Goal: Information Seeking & Learning: Learn about a topic

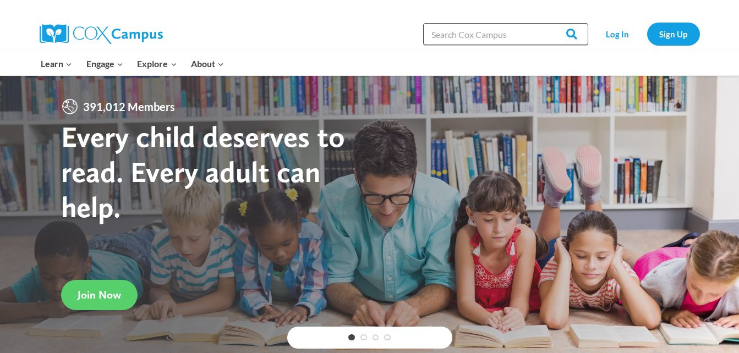
click at [524, 34] on input "Search in https://coxcampus.org/" at bounding box center [505, 34] width 165 height 22
click at [609, 38] on link "Log In" at bounding box center [617, 34] width 48 height 23
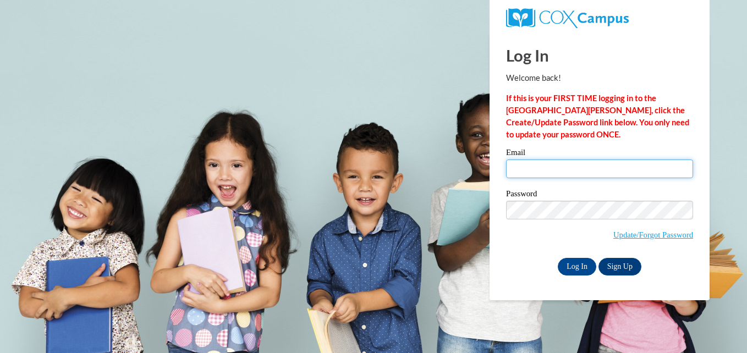
click at [568, 169] on input "Email" at bounding box center [599, 168] width 187 height 19
type input "annaelliott0313@gmail.com"
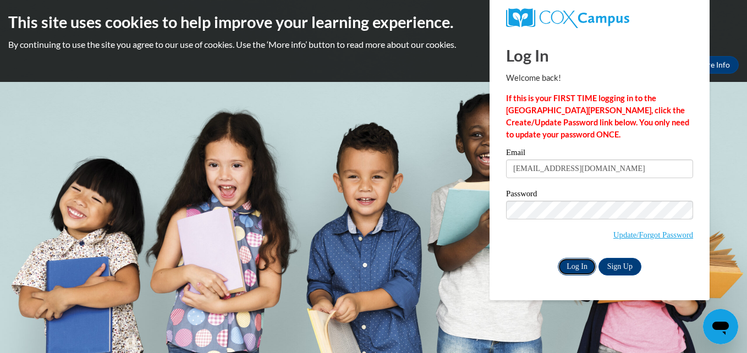
click at [581, 273] on input "Log In" at bounding box center [577, 267] width 38 height 18
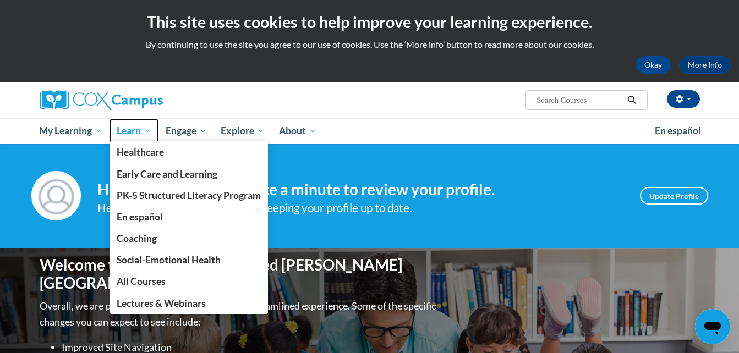
click at [131, 135] on span "Learn" at bounding box center [134, 130] width 35 height 13
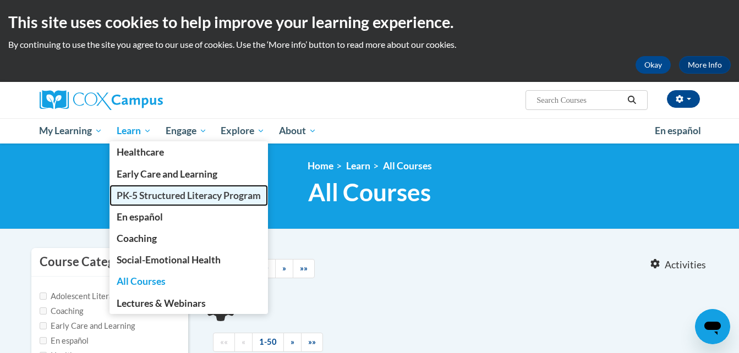
click at [143, 192] on span "PK-5 Structured Literacy Program" at bounding box center [189, 196] width 144 height 12
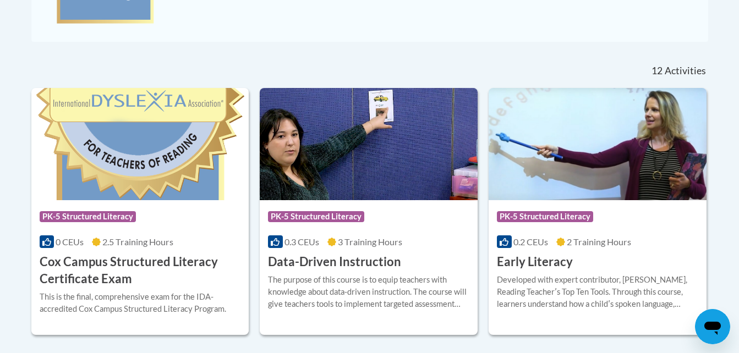
scroll to position [495, 0]
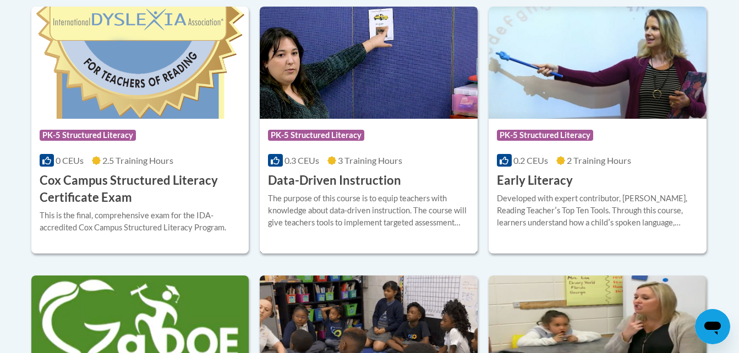
click at [348, 172] on h3 "Data-Driven Instruction" at bounding box center [334, 180] width 133 height 17
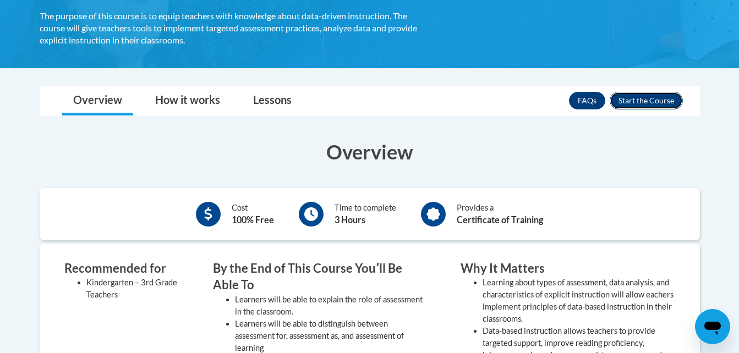
click at [648, 104] on button "Enroll" at bounding box center [645, 101] width 73 height 18
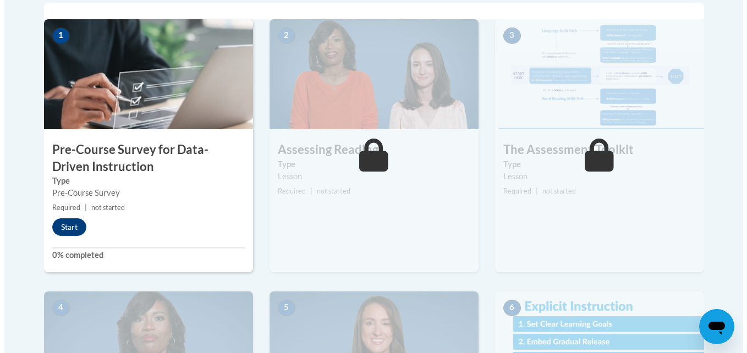
scroll to position [385, 0]
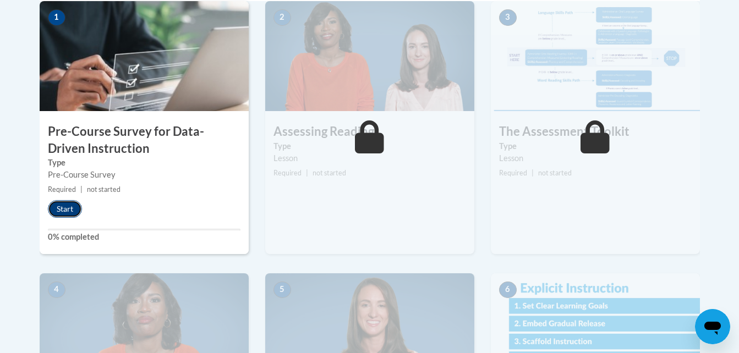
click at [59, 207] on button "Start" at bounding box center [65, 209] width 34 height 18
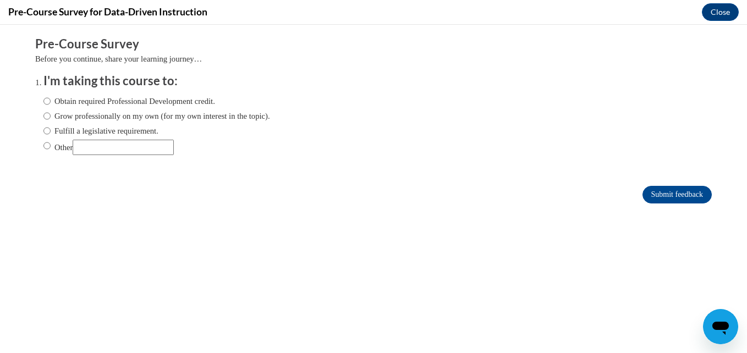
scroll to position [0, 0]
click at [124, 104] on label "Obtain required Professional Development credit." at bounding box center [129, 101] width 172 height 12
click at [51, 104] on input "Obtain required Professional Development credit." at bounding box center [46, 101] width 7 height 12
radio input "true"
click at [680, 194] on input "Submit feedback" at bounding box center [676, 195] width 69 height 18
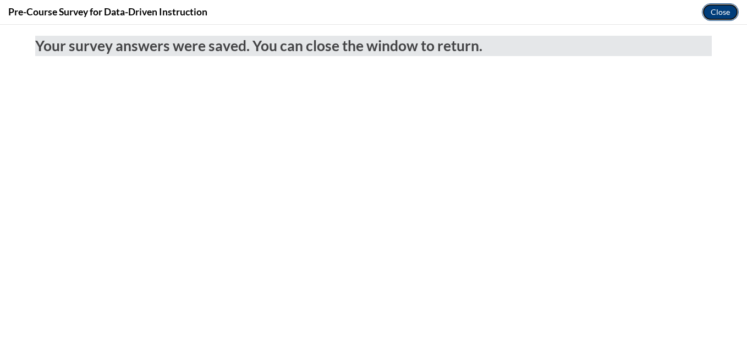
click at [705, 10] on button "Close" at bounding box center [720, 12] width 37 height 18
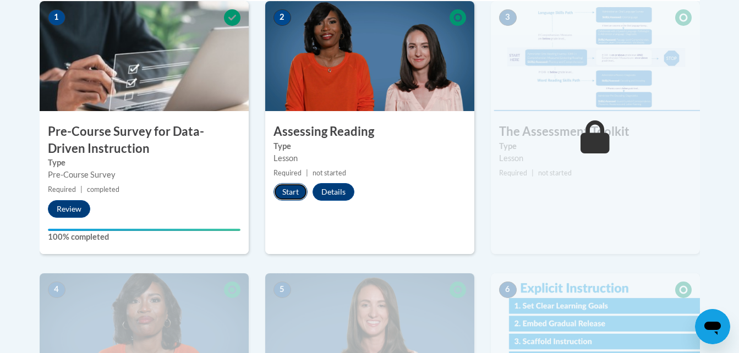
click at [283, 197] on button "Start" at bounding box center [290, 192] width 34 height 18
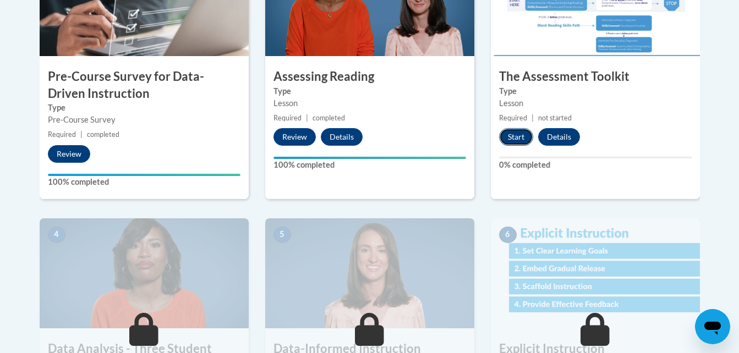
click at [513, 143] on button "Start" at bounding box center [516, 137] width 34 height 18
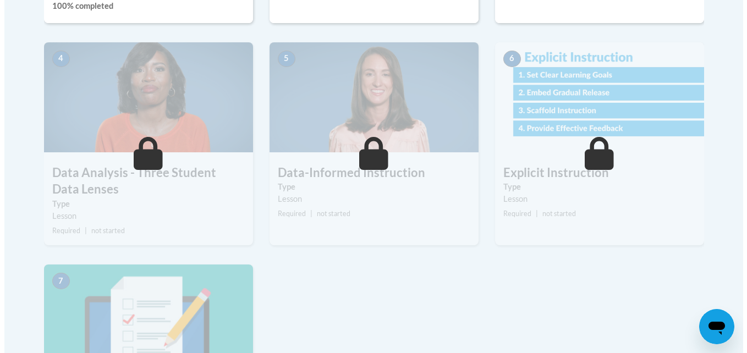
scroll to position [525, 0]
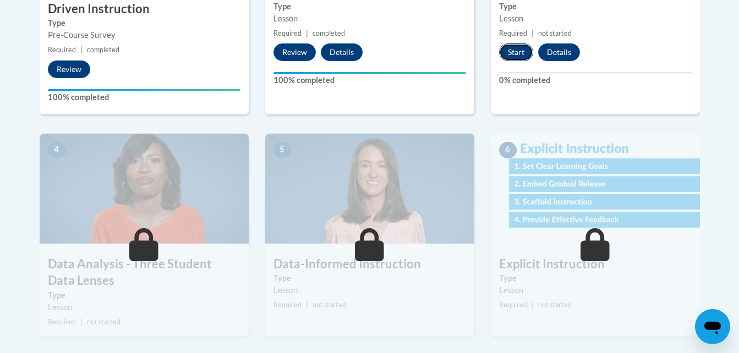
click at [517, 50] on button "Start" at bounding box center [516, 52] width 34 height 18
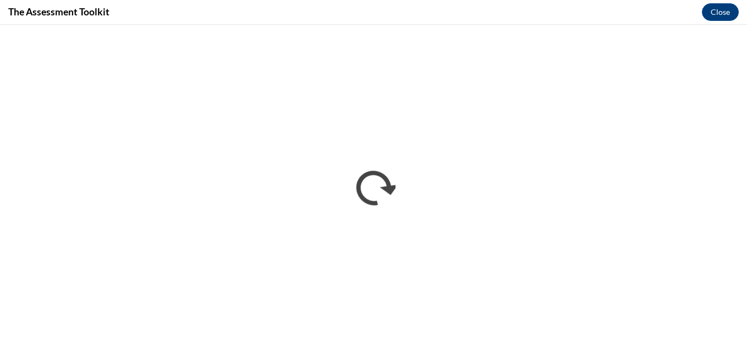
scroll to position [0, 0]
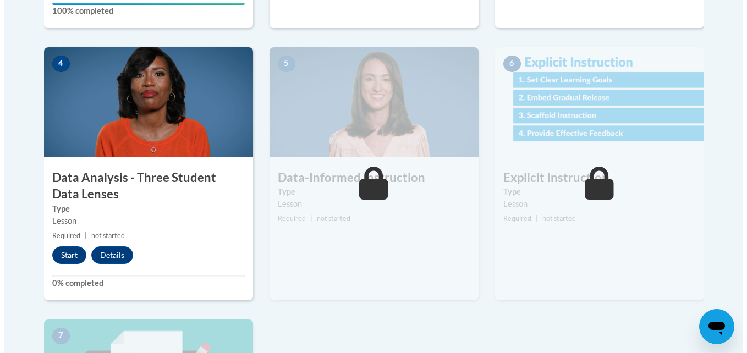
scroll to position [690, 0]
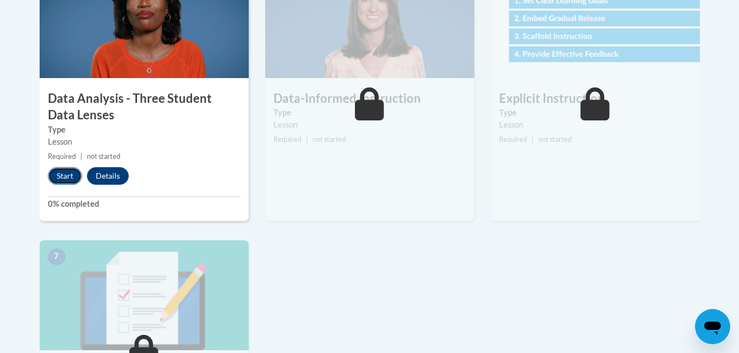
click at [67, 178] on button "Start" at bounding box center [65, 176] width 34 height 18
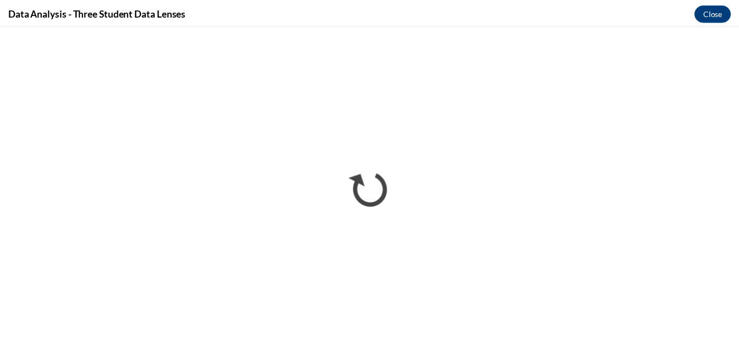
scroll to position [0, 0]
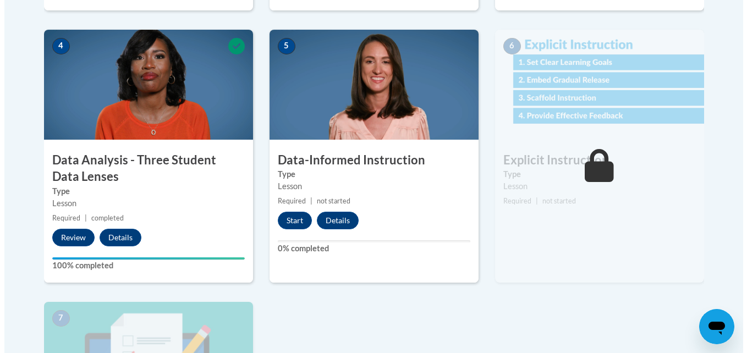
scroll to position [762, 0]
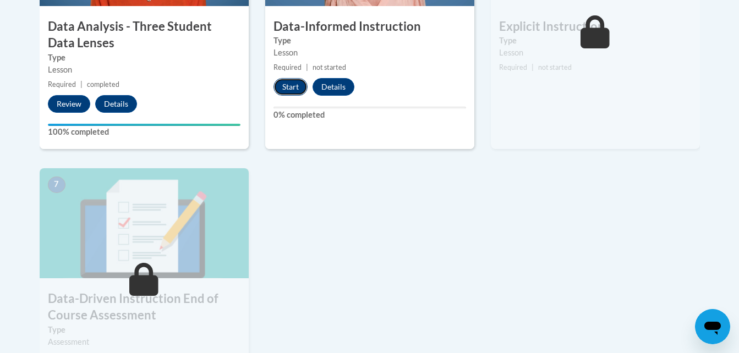
click at [291, 89] on button "Start" at bounding box center [290, 87] width 34 height 18
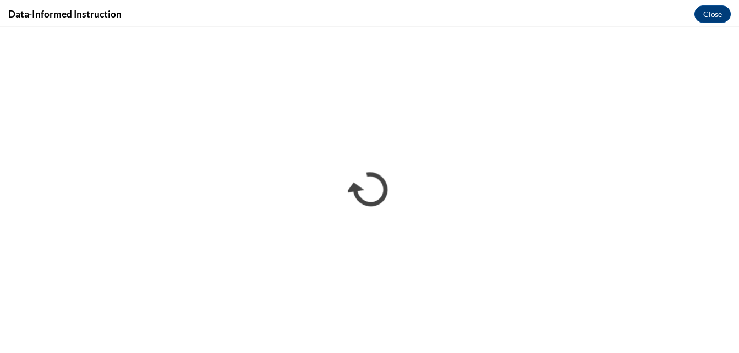
scroll to position [0, 0]
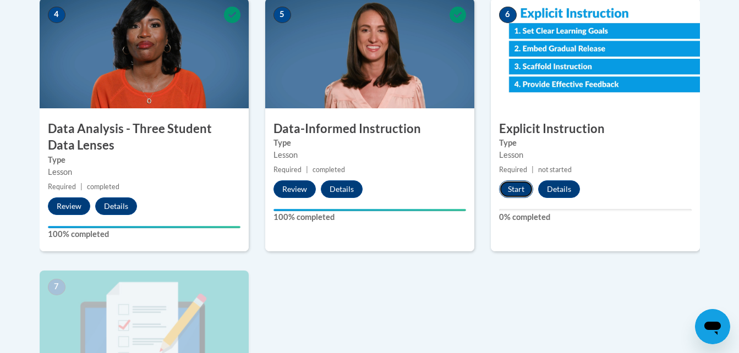
click at [530, 190] on button "Start" at bounding box center [516, 189] width 34 height 18
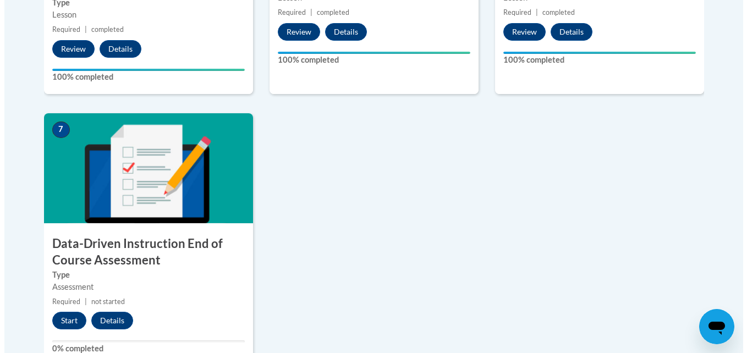
scroll to position [935, 0]
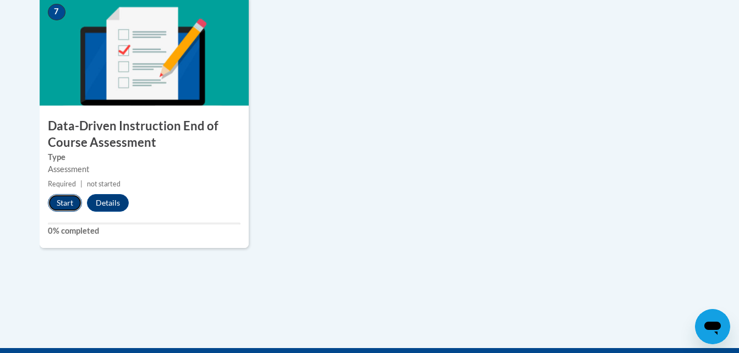
click at [65, 203] on button "Start" at bounding box center [65, 203] width 34 height 18
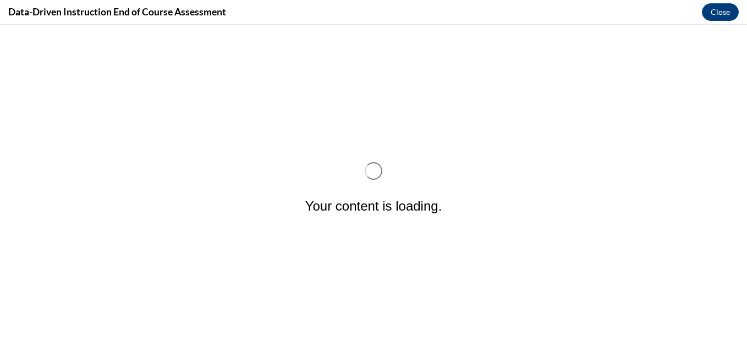
scroll to position [0, 0]
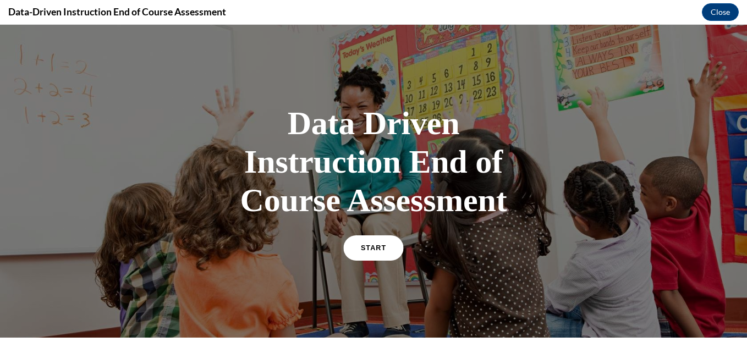
click at [377, 246] on span "START" at bounding box center [373, 248] width 25 height 8
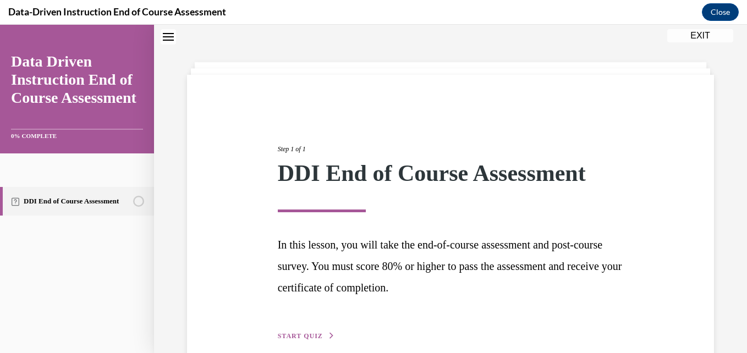
scroll to position [89, 0]
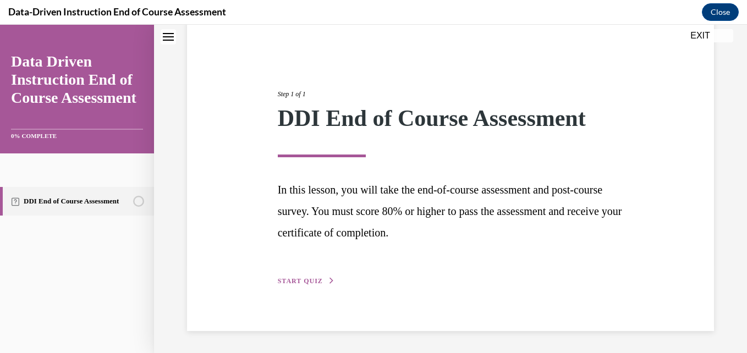
click at [296, 278] on span "START QUIZ" at bounding box center [300, 281] width 45 height 8
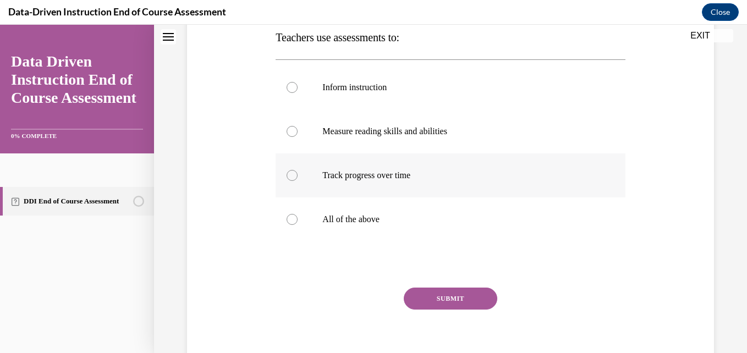
scroll to position [120, 0]
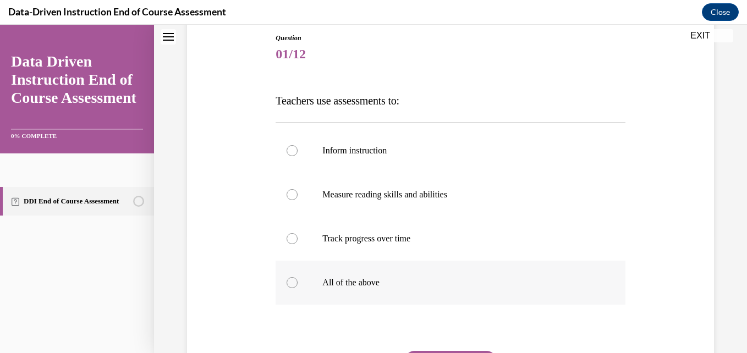
click at [372, 280] on p "All of the above" at bounding box center [459, 282] width 275 height 11
click at [298, 280] on input "All of the above" at bounding box center [292, 282] width 11 height 11
radio input "true"
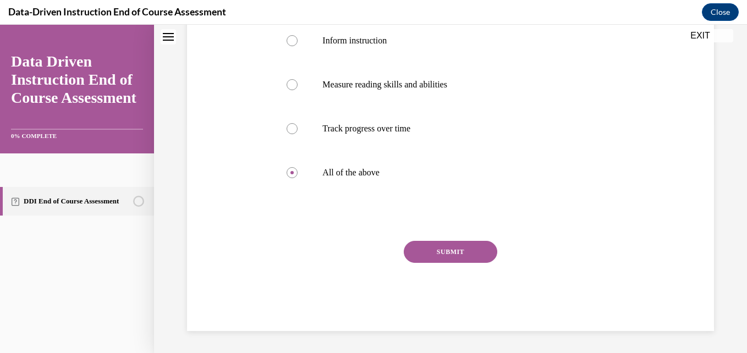
click at [449, 249] on button "SUBMIT" at bounding box center [450, 252] width 93 height 22
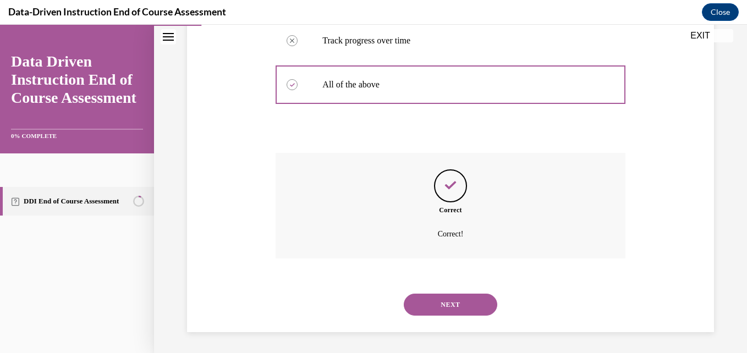
scroll to position [319, 0]
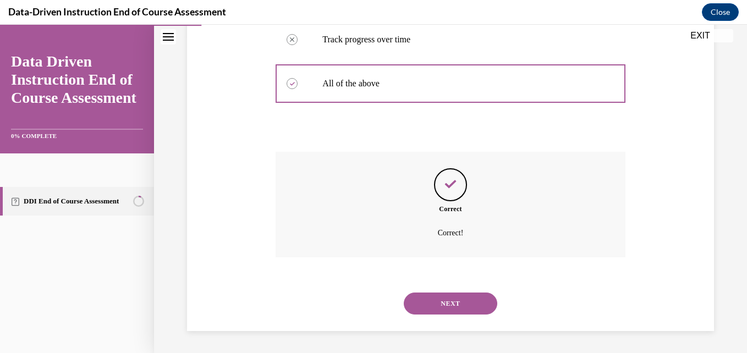
click at [464, 302] on button "NEXT" at bounding box center [450, 304] width 93 height 22
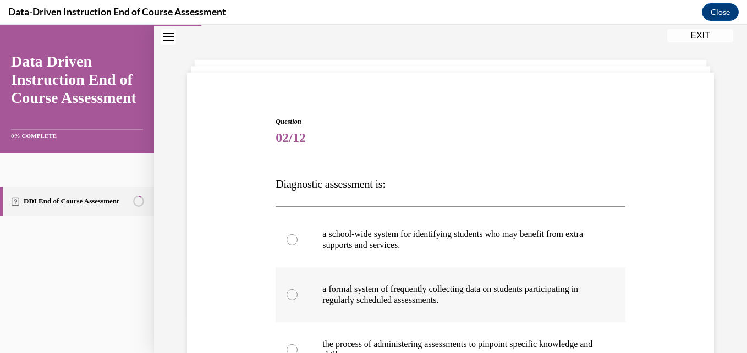
scroll to position [165, 0]
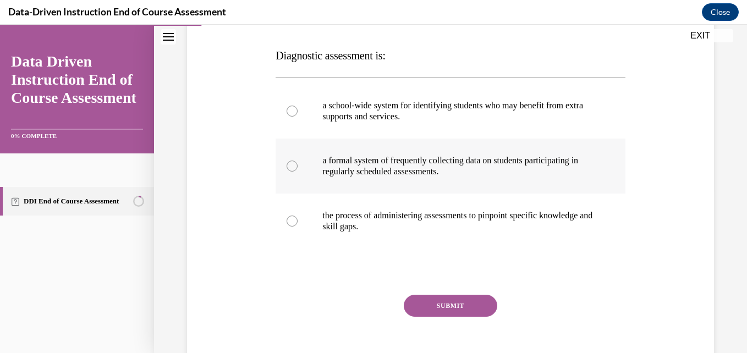
click at [417, 175] on p "a formal system of frequently collecting data on students participating in regu…" at bounding box center [459, 166] width 275 height 22
click at [298, 172] on input "a formal system of frequently collecting data on students participating in regu…" at bounding box center [292, 166] width 11 height 11
radio input "true"
click at [454, 301] on button "SUBMIT" at bounding box center [450, 306] width 93 height 22
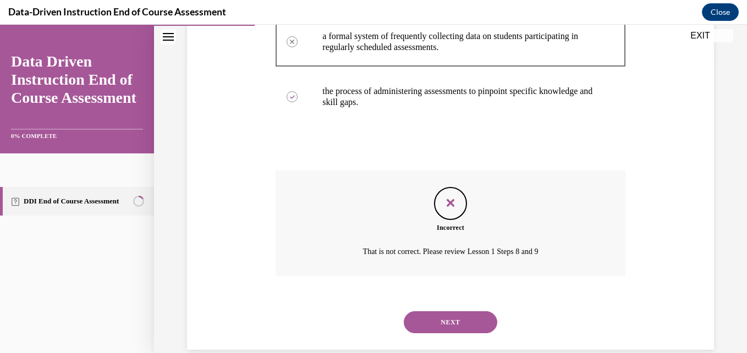
scroll to position [308, 0]
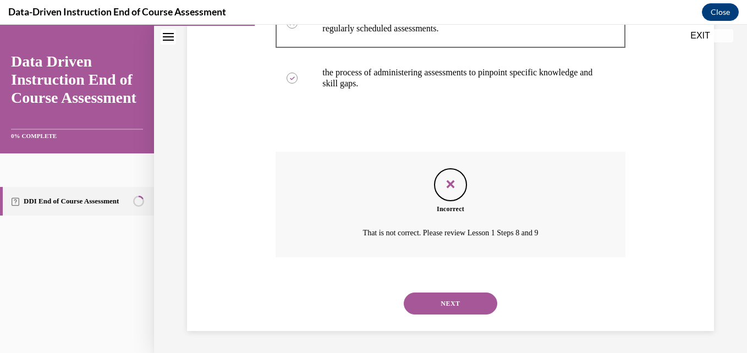
click at [453, 301] on button "NEXT" at bounding box center [450, 304] width 93 height 22
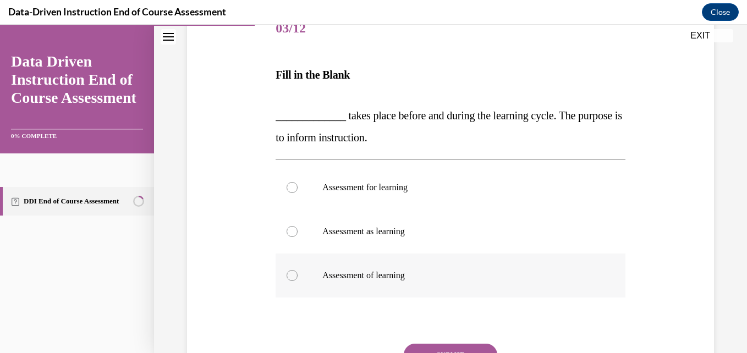
scroll to position [165, 0]
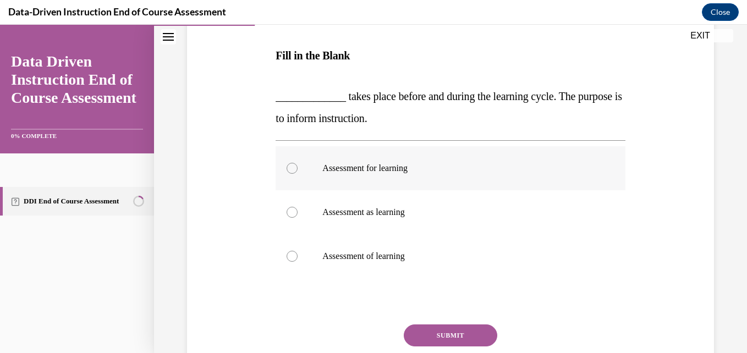
click at [409, 164] on p "Assessment for learning" at bounding box center [459, 168] width 275 height 11
click at [298, 164] on input "Assessment for learning" at bounding box center [292, 168] width 11 height 11
radio input "true"
click at [443, 334] on button "SUBMIT" at bounding box center [450, 335] width 93 height 22
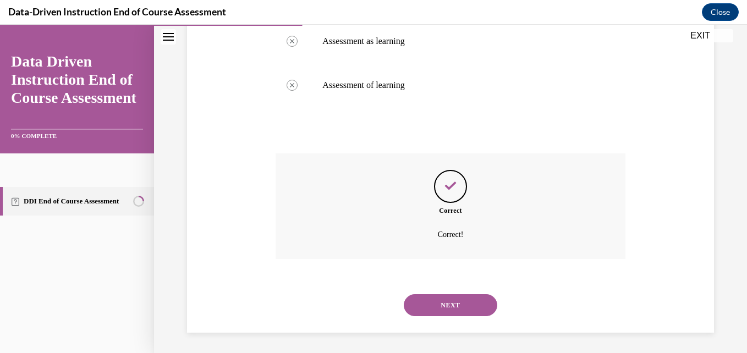
scroll to position [338, 0]
click at [447, 309] on button "NEXT" at bounding box center [450, 304] width 93 height 22
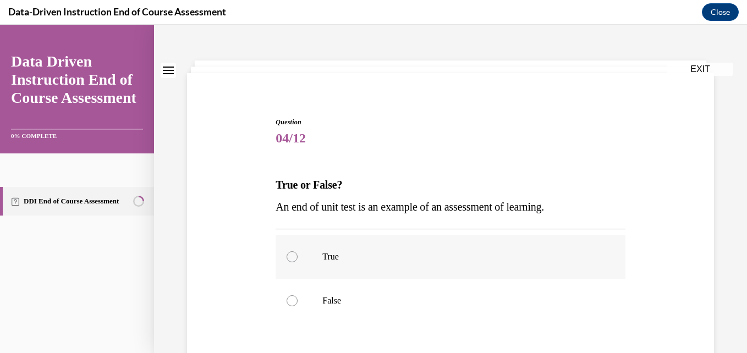
scroll to position [55, 0]
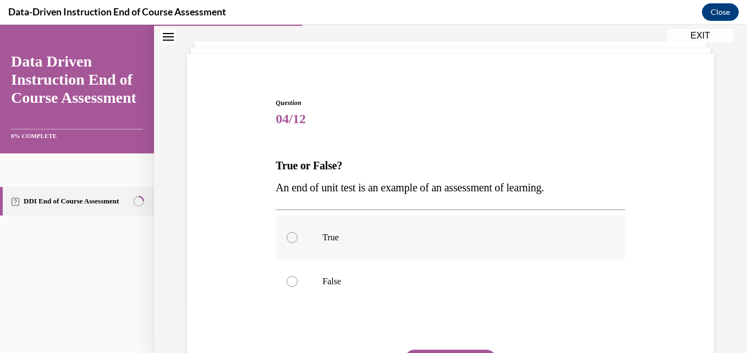
click at [425, 243] on label "True" at bounding box center [450, 238] width 349 height 44
click at [298, 243] on input "True" at bounding box center [292, 237] width 11 height 11
radio input "true"
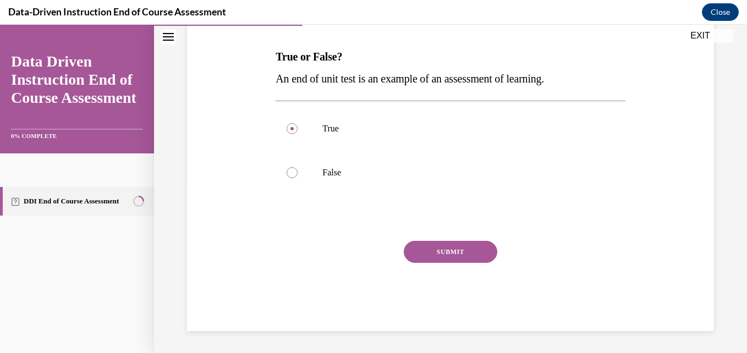
click at [442, 247] on button "SUBMIT" at bounding box center [450, 252] width 93 height 22
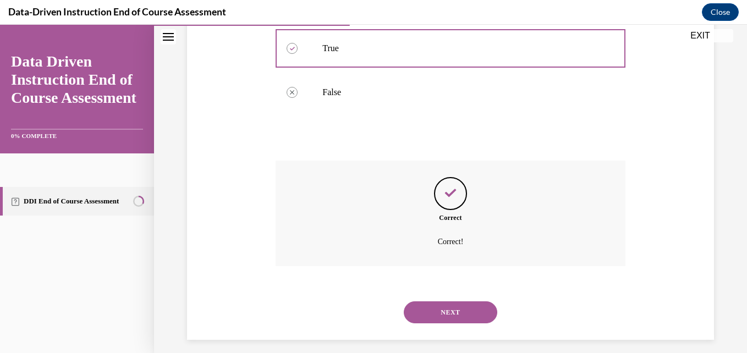
scroll to position [253, 0]
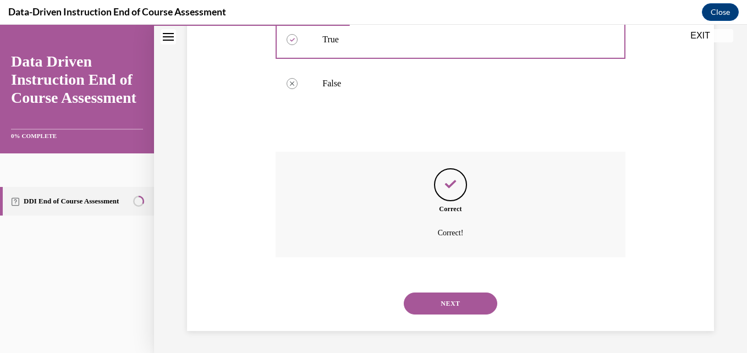
click at [447, 300] on button "NEXT" at bounding box center [450, 304] width 93 height 22
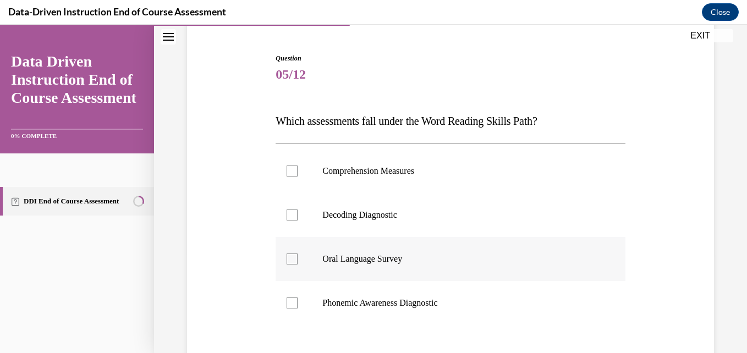
scroll to position [110, 0]
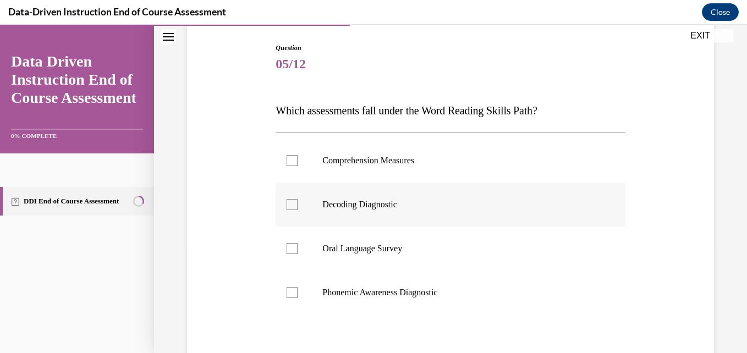
click at [426, 208] on p "Decoding Diagnostic" at bounding box center [459, 204] width 275 height 11
click at [298, 208] on input "Decoding Diagnostic" at bounding box center [292, 204] width 11 height 11
checkbox input "true"
click at [430, 289] on p "Phonemic Awareness Diagnostic" at bounding box center [459, 292] width 275 height 11
click at [298, 289] on input "Phonemic Awareness Diagnostic" at bounding box center [292, 292] width 11 height 11
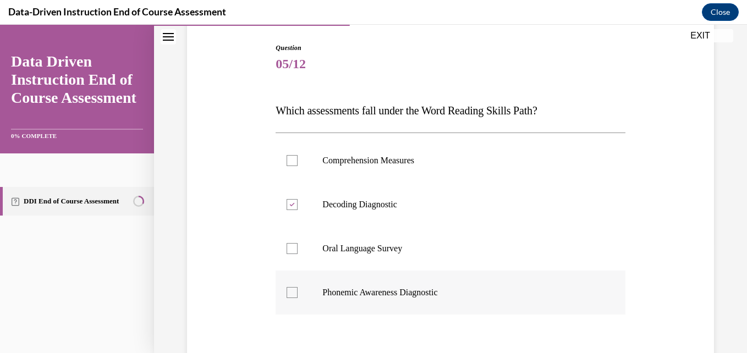
checkbox input "true"
click at [425, 261] on label "Oral Language Survey" at bounding box center [450, 249] width 349 height 44
click at [298, 254] on input "Oral Language Survey" at bounding box center [292, 248] width 11 height 11
checkbox input "true"
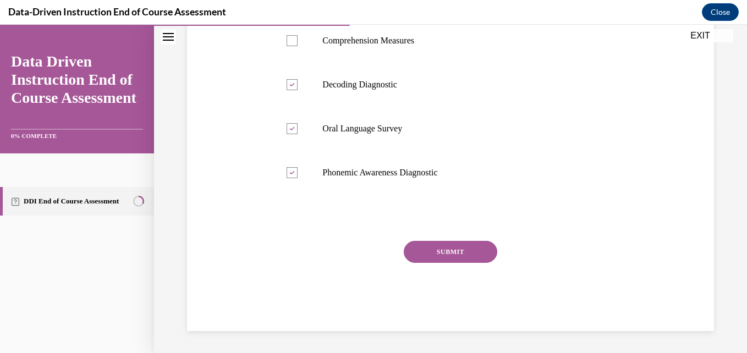
click at [465, 256] on button "SUBMIT" at bounding box center [450, 252] width 93 height 22
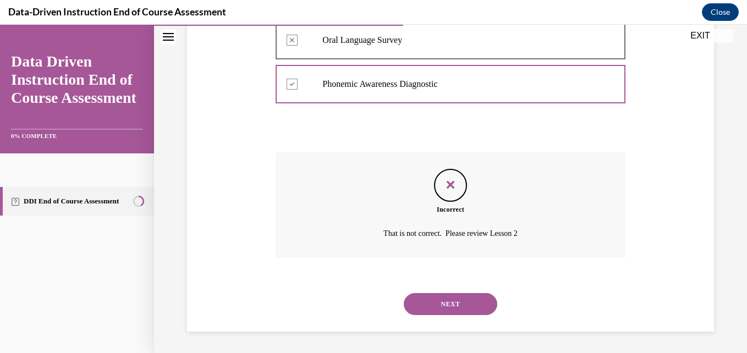
scroll to position [319, 0]
click at [453, 306] on button "NEXT" at bounding box center [450, 304] width 93 height 22
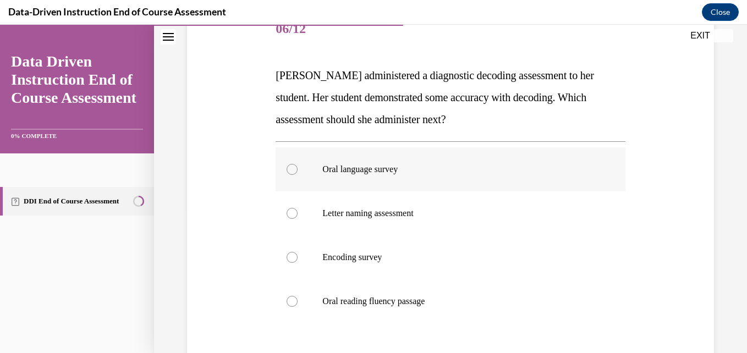
scroll to position [164, 0]
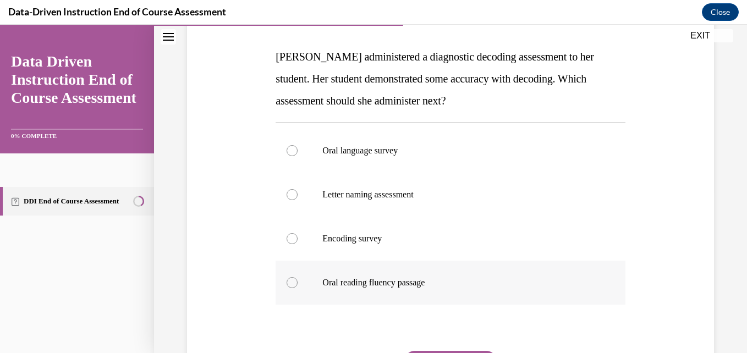
click at [434, 283] on p "Oral reading fluency passage" at bounding box center [459, 282] width 275 height 11
click at [298, 283] on input "Oral reading fluency passage" at bounding box center [292, 282] width 11 height 11
radio input "true"
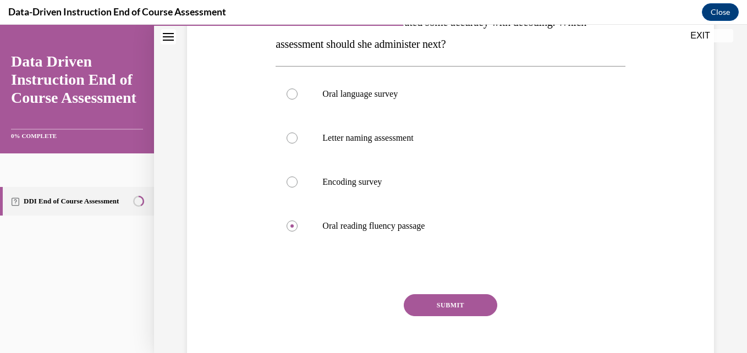
scroll to position [274, 0]
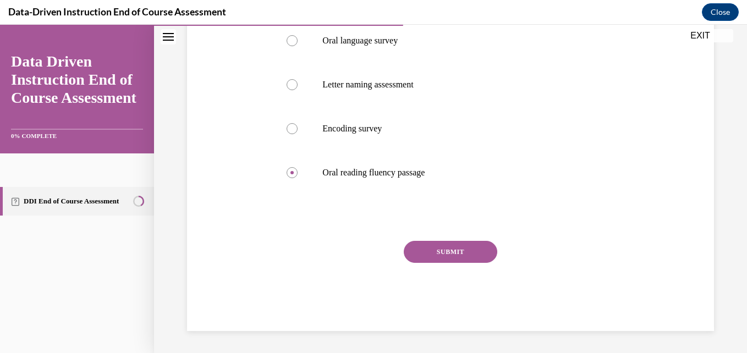
click at [431, 232] on div "Question 06/12 Mrs. Lee administered a diagnostic decoding assessment to her st…" at bounding box center [450, 105] width 349 height 452
drag, startPoint x: 437, startPoint y: 255, endPoint x: 429, endPoint y: 242, distance: 14.8
click at [433, 252] on button "SUBMIT" at bounding box center [450, 252] width 93 height 22
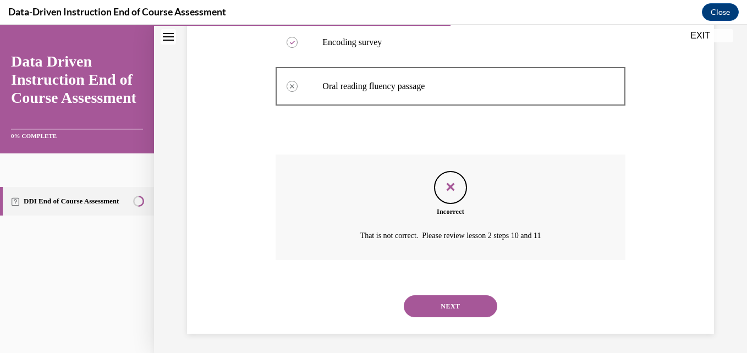
scroll to position [363, 0]
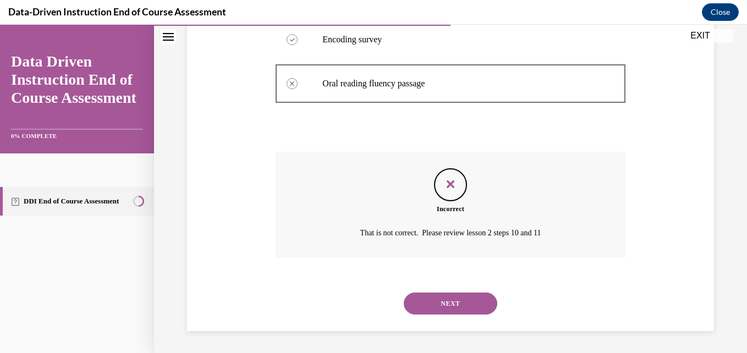
click at [445, 299] on button "NEXT" at bounding box center [450, 304] width 93 height 22
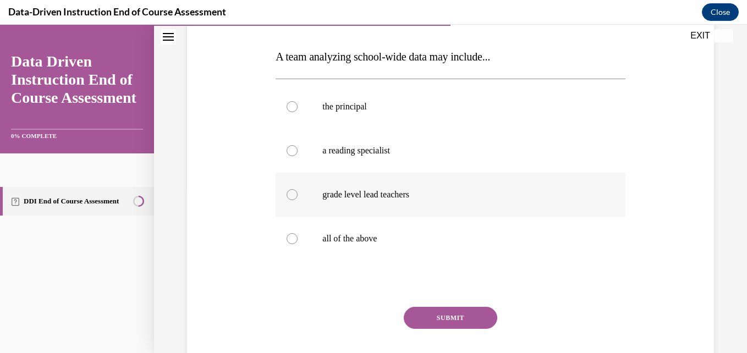
scroll to position [165, 0]
click at [371, 232] on label "all of the above" at bounding box center [450, 238] width 349 height 44
click at [298, 232] on input "all of the above" at bounding box center [292, 237] width 11 height 11
radio input "true"
click at [443, 313] on button "SUBMIT" at bounding box center [450, 317] width 93 height 22
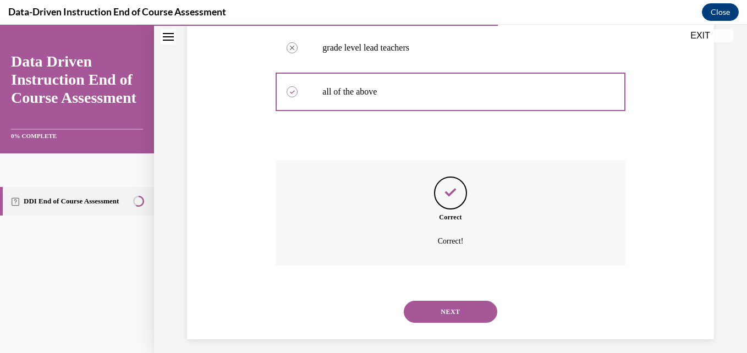
scroll to position [319, 0]
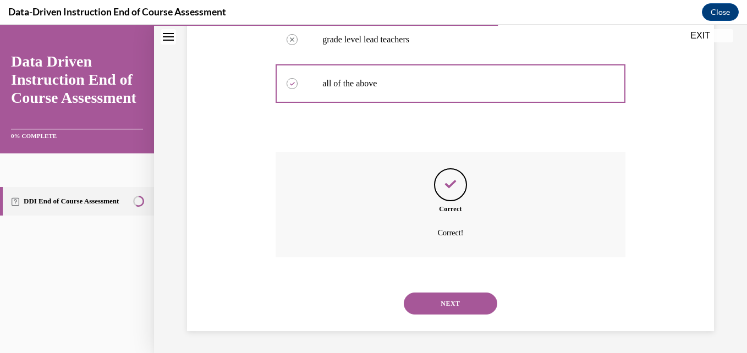
click at [468, 310] on button "NEXT" at bounding box center [450, 304] width 93 height 22
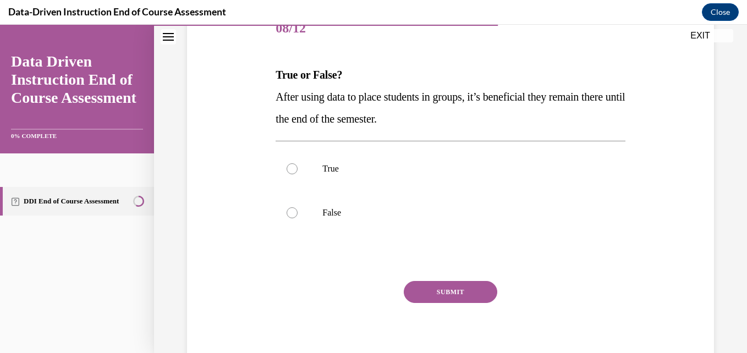
scroll to position [165, 0]
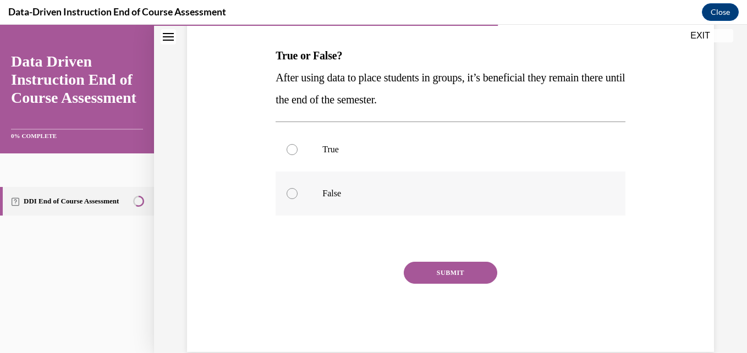
click at [422, 180] on label "False" at bounding box center [450, 194] width 349 height 44
click at [298, 188] on input "False" at bounding box center [292, 193] width 11 height 11
radio input "true"
click at [441, 274] on button "SUBMIT" at bounding box center [450, 273] width 93 height 22
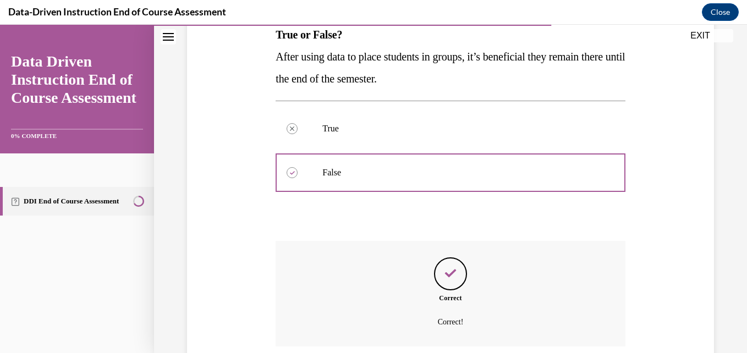
scroll to position [275, 0]
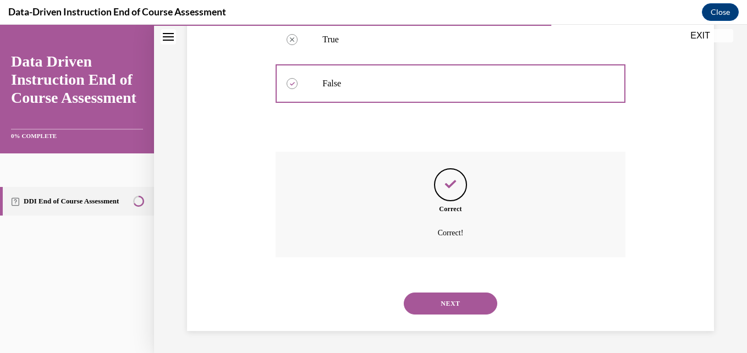
click at [451, 299] on button "NEXT" at bounding box center [450, 304] width 93 height 22
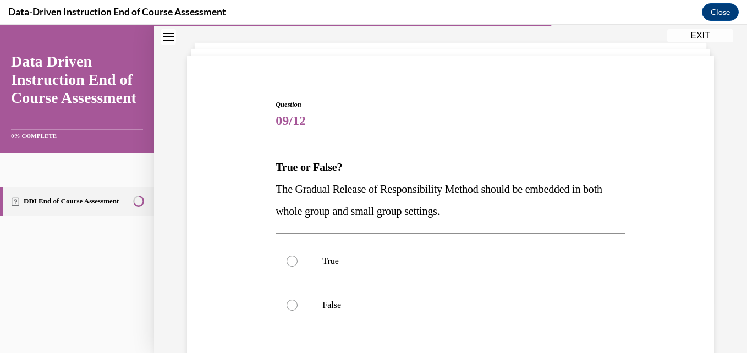
scroll to position [110, 0]
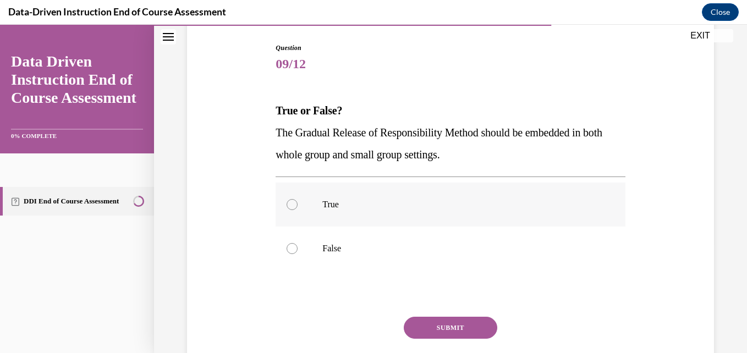
click at [387, 202] on p "True" at bounding box center [459, 204] width 275 height 11
click at [298, 202] on input "True" at bounding box center [292, 204] width 11 height 11
radio input "true"
click at [442, 327] on button "SUBMIT" at bounding box center [450, 328] width 93 height 22
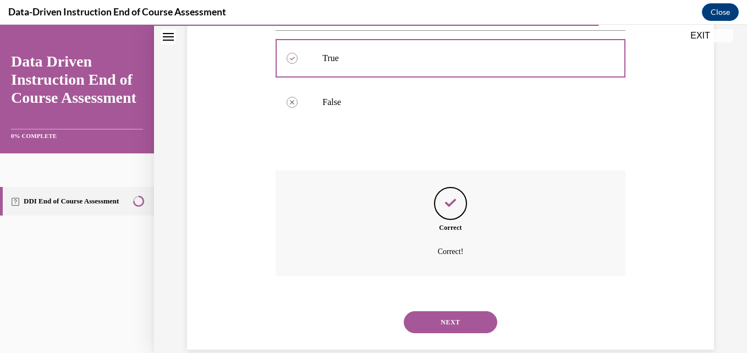
scroll to position [275, 0]
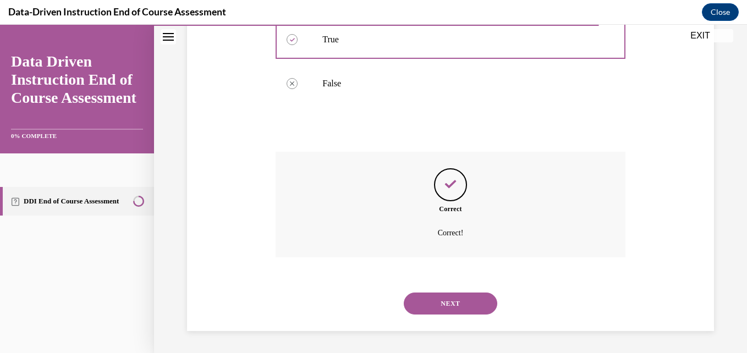
click at [453, 312] on button "NEXT" at bounding box center [450, 304] width 93 height 22
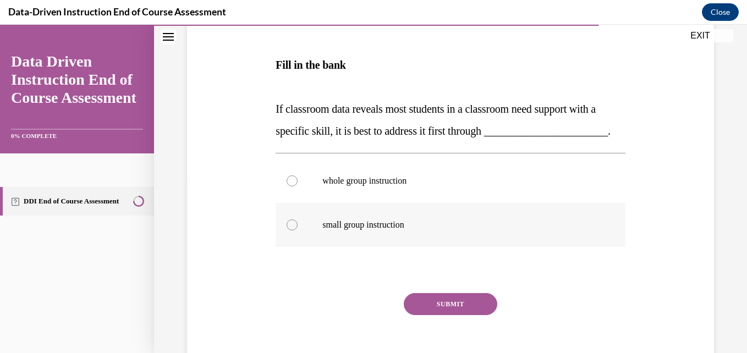
scroll to position [194, 0]
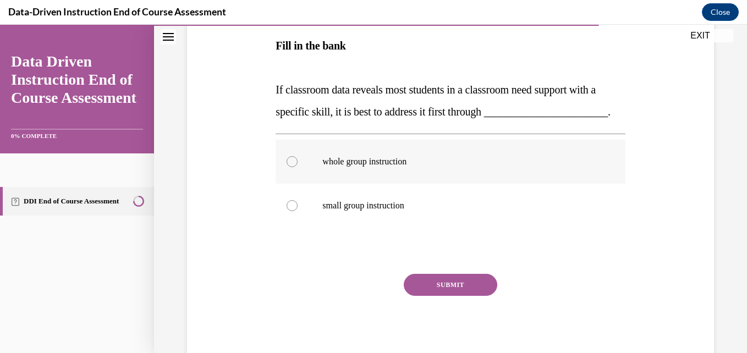
click at [452, 184] on label "whole group instruction" at bounding box center [450, 162] width 349 height 44
click at [298, 167] on input "whole group instruction" at bounding box center [292, 161] width 11 height 11
radio input "true"
click at [478, 296] on button "SUBMIT" at bounding box center [450, 285] width 93 height 22
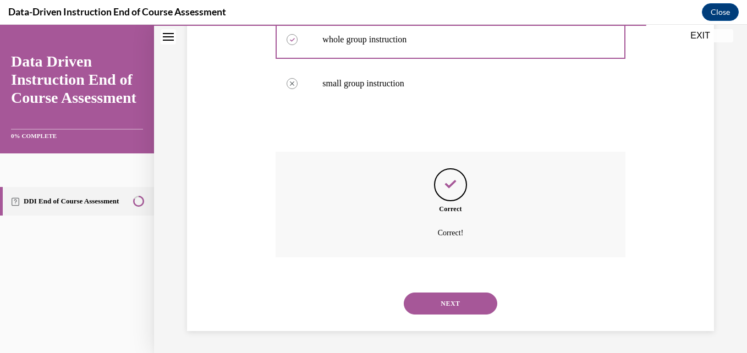
scroll to position [338, 0]
click at [477, 302] on button "NEXT" at bounding box center [450, 304] width 93 height 22
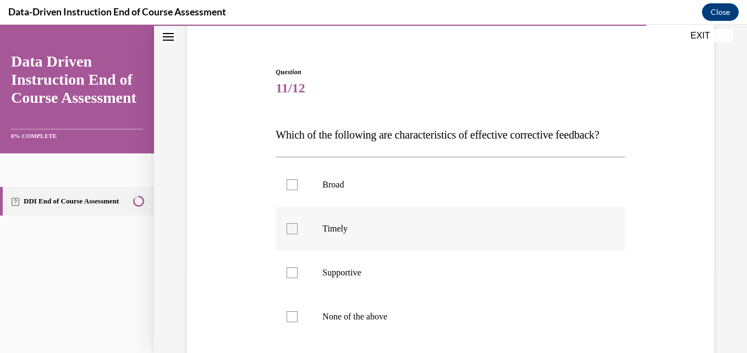
scroll to position [110, 0]
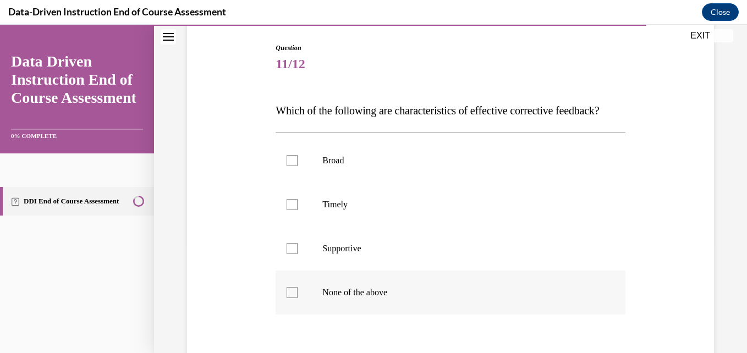
click at [428, 298] on p "None of the above" at bounding box center [459, 292] width 275 height 11
click at [298, 298] on input "None of the above" at bounding box center [292, 292] width 11 height 11
checkbox input "true"
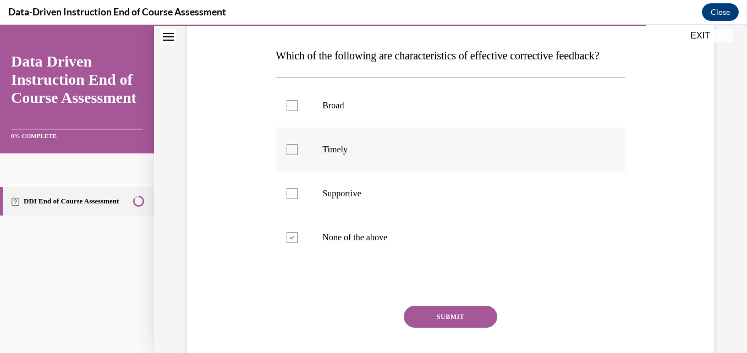
click at [360, 155] on p "Timely" at bounding box center [459, 149] width 275 height 11
click at [298, 155] on input "Timely" at bounding box center [292, 149] width 11 height 11
checkbox input "true"
click at [364, 216] on label "Supportive" at bounding box center [450, 194] width 349 height 44
click at [298, 199] on input "Supportive" at bounding box center [292, 193] width 11 height 11
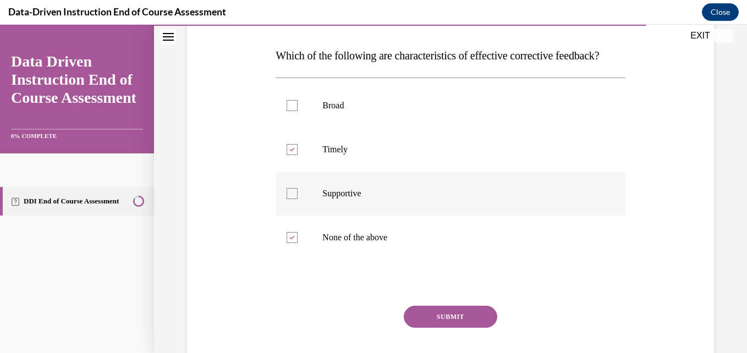
checkbox input "true"
click at [344, 260] on label "None of the above" at bounding box center [450, 238] width 349 height 44
click at [298, 243] on input "None of the above" at bounding box center [292, 237] width 11 height 11
checkbox input "false"
click at [346, 111] on p "Broad" at bounding box center [459, 105] width 275 height 11
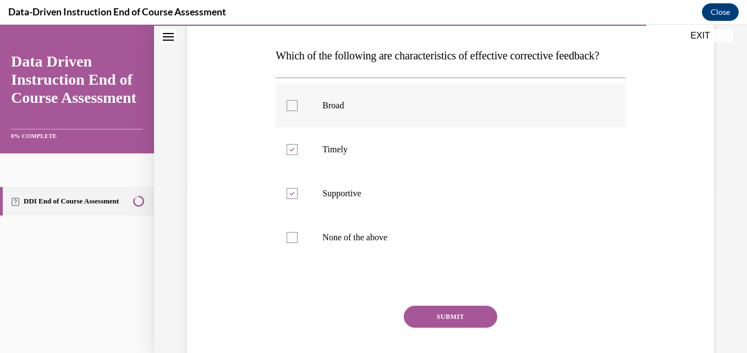
click at [298, 111] on input "Broad" at bounding box center [292, 105] width 11 height 11
checkbox input "true"
click at [438, 328] on button "SUBMIT" at bounding box center [450, 317] width 93 height 22
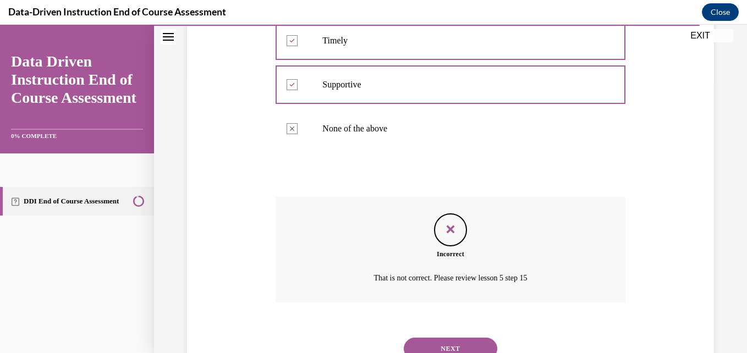
scroll to position [341, 0]
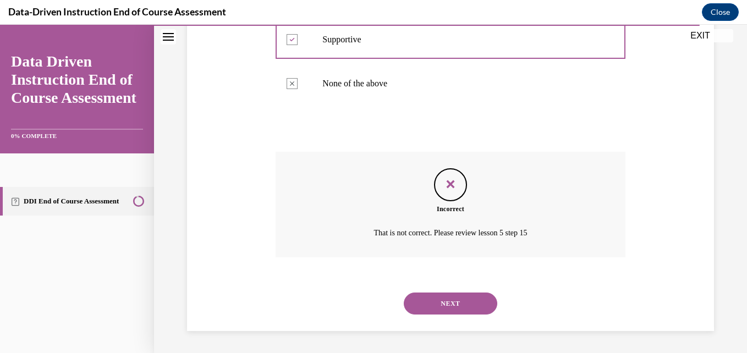
click at [434, 310] on button "NEXT" at bounding box center [450, 304] width 93 height 22
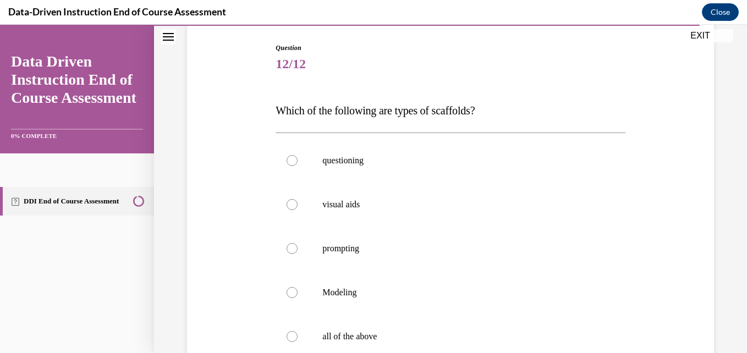
scroll to position [165, 0]
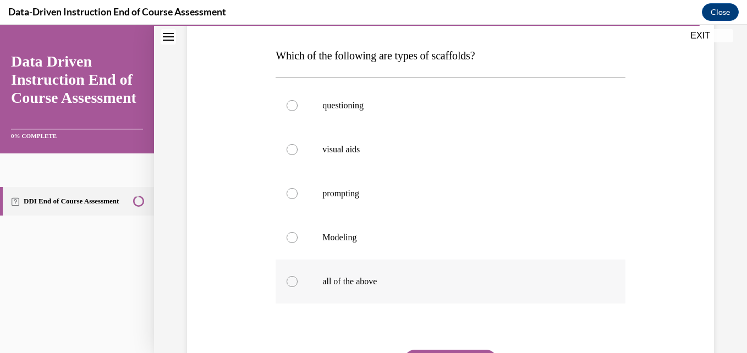
click at [407, 285] on p "all of the above" at bounding box center [459, 281] width 275 height 11
click at [298, 285] on input "all of the above" at bounding box center [292, 281] width 11 height 11
radio input "true"
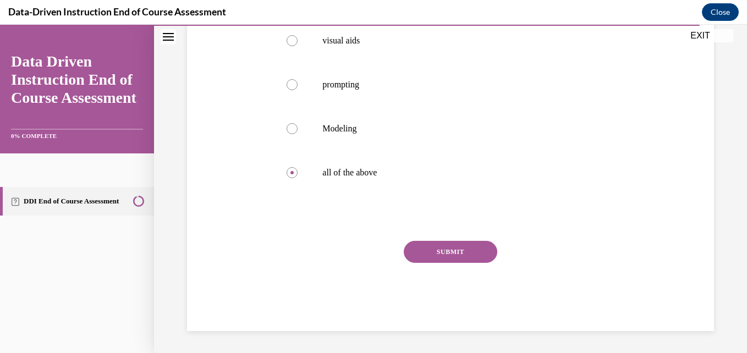
click at [437, 246] on button "SUBMIT" at bounding box center [450, 252] width 93 height 22
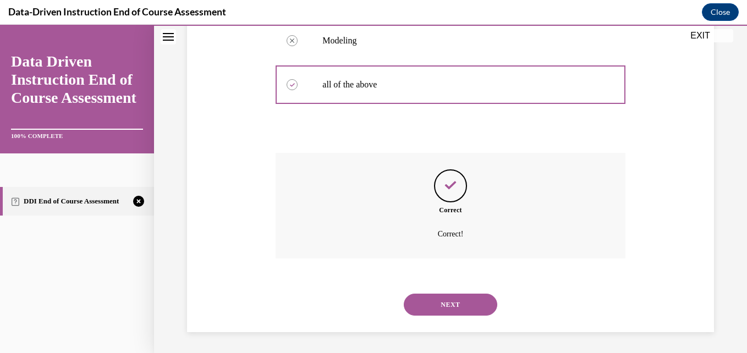
scroll to position [363, 0]
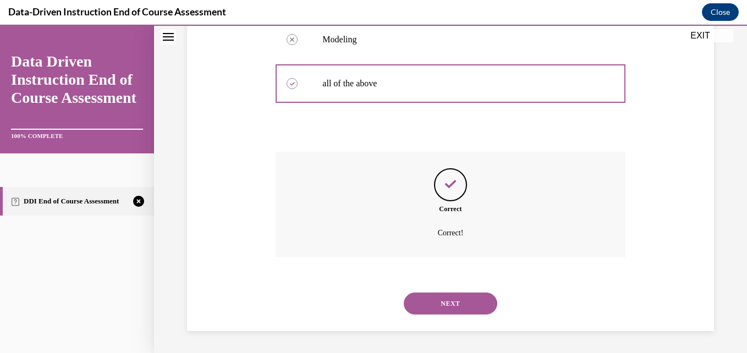
click at [454, 311] on button "NEXT" at bounding box center [450, 304] width 93 height 22
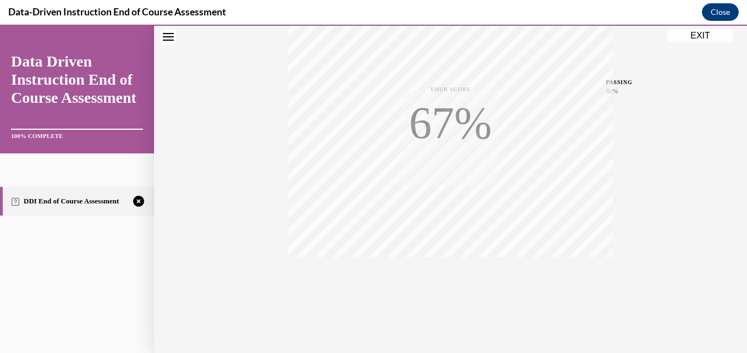
scroll to position [235, 0]
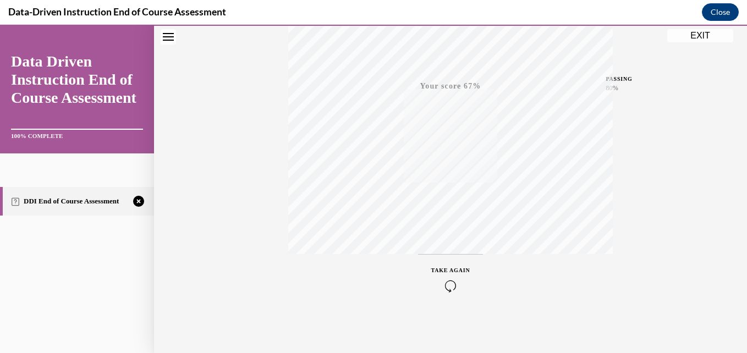
click at [436, 256] on button "TAKE AGAIN" at bounding box center [450, 278] width 65 height 49
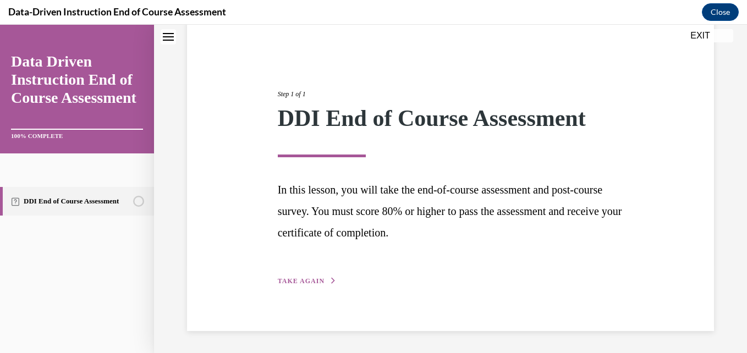
click at [305, 282] on span "TAKE AGAIN" at bounding box center [301, 281] width 47 height 8
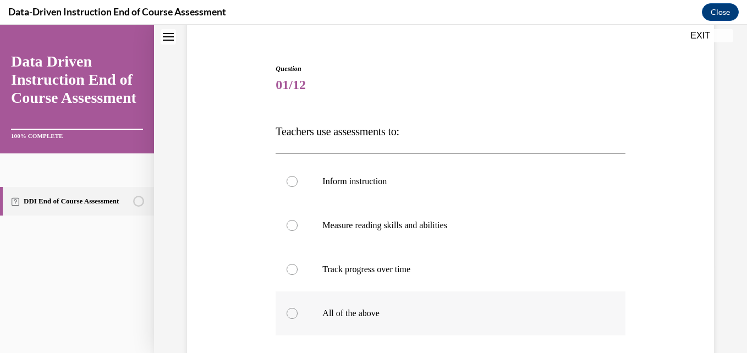
click at [357, 318] on p "All of the above" at bounding box center [459, 313] width 275 height 11
click at [298, 318] on input "All of the above" at bounding box center [292, 313] width 11 height 11
radio input "true"
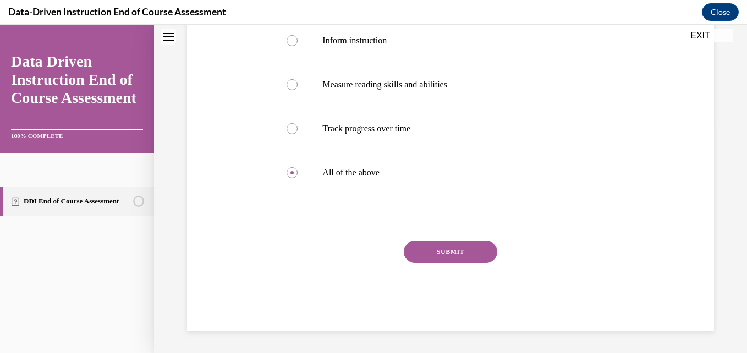
click at [475, 256] on button "SUBMIT" at bounding box center [450, 252] width 93 height 22
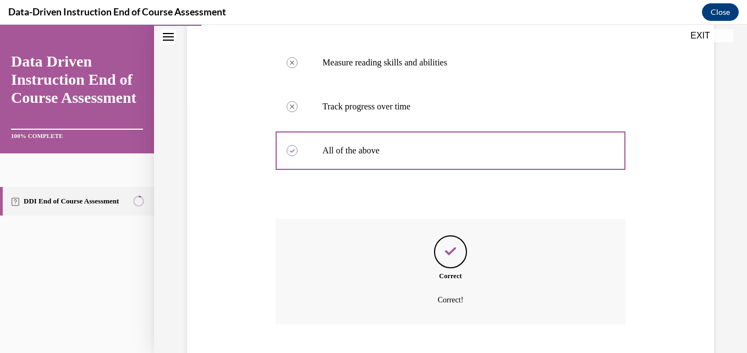
scroll to position [319, 0]
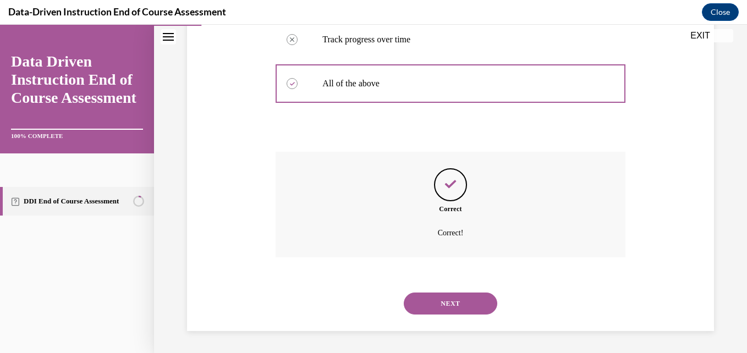
click at [472, 306] on button "NEXT" at bounding box center [450, 304] width 93 height 22
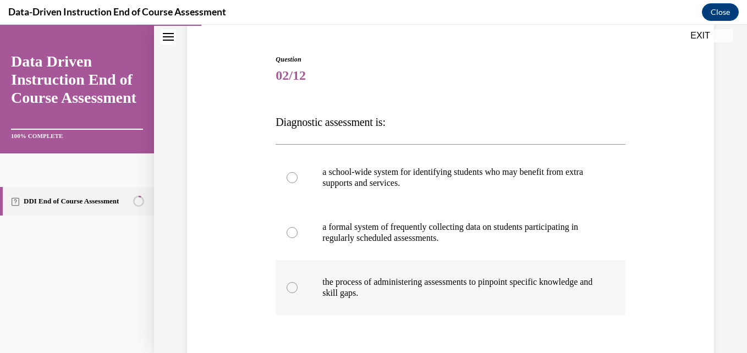
scroll to position [110, 0]
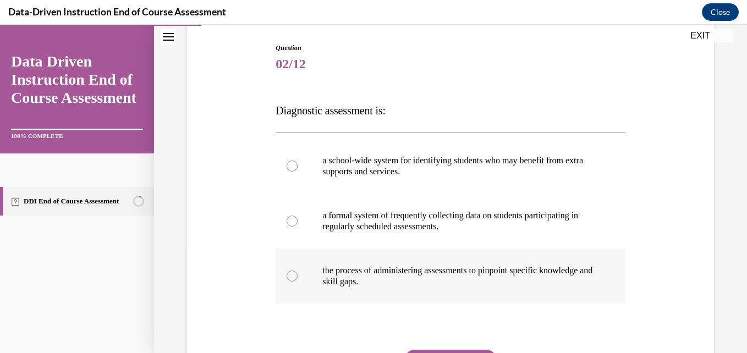
click at [462, 269] on p "the process of administering assessments to pinpoint specific knowledge and ski…" at bounding box center [459, 276] width 275 height 22
click at [298, 271] on input "the process of administering assessments to pinpoint specific knowledge and ski…" at bounding box center [292, 276] width 11 height 11
radio input "true"
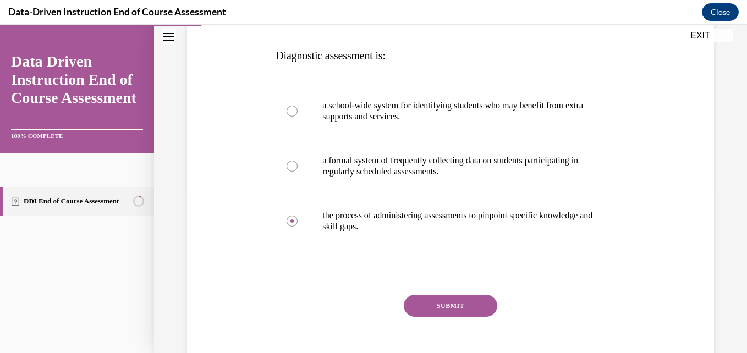
click at [456, 306] on button "SUBMIT" at bounding box center [450, 306] width 93 height 22
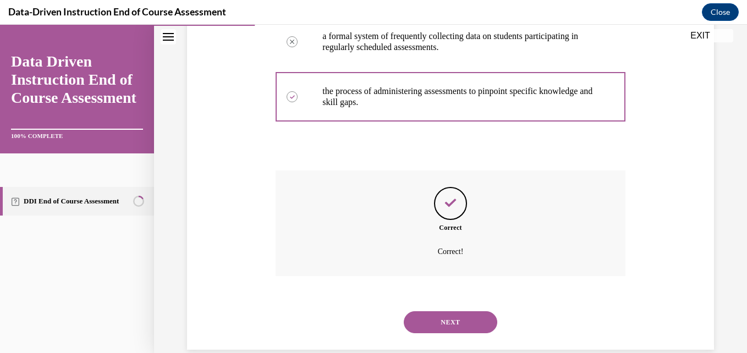
scroll to position [308, 0]
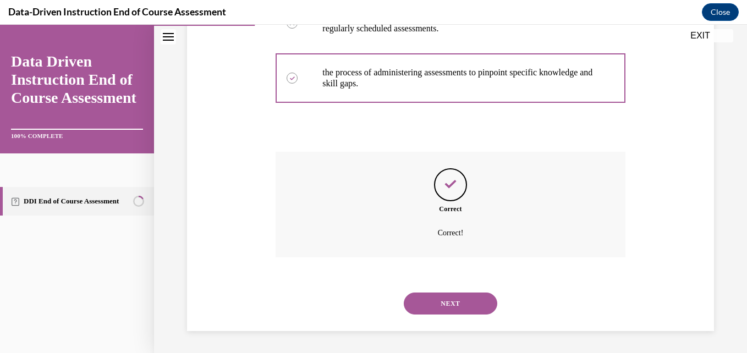
click at [461, 310] on button "NEXT" at bounding box center [450, 304] width 93 height 22
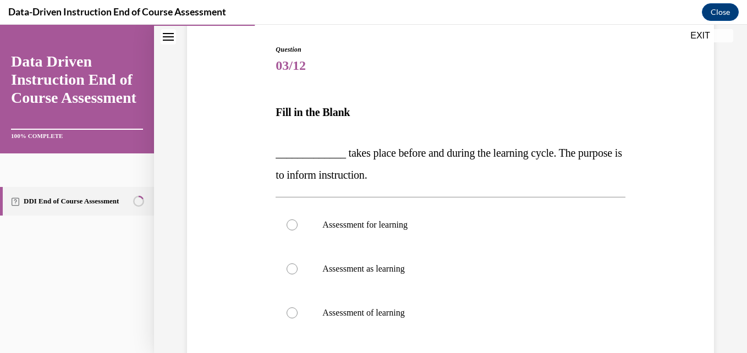
scroll to position [110, 0]
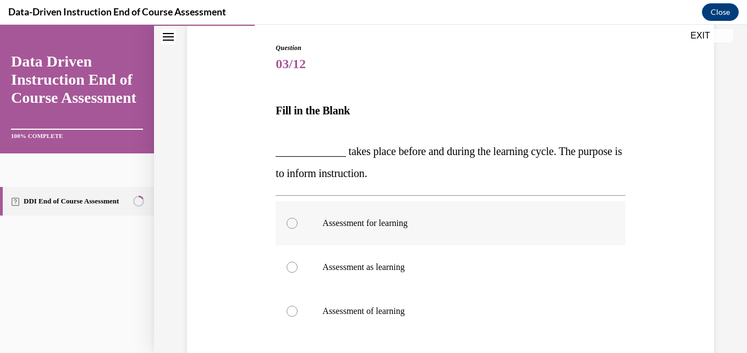
drag, startPoint x: 391, startPoint y: 232, endPoint x: 388, endPoint y: 239, distance: 7.7
click at [391, 233] on label "Assessment for learning" at bounding box center [450, 223] width 349 height 44
click at [298, 229] on input "Assessment for learning" at bounding box center [292, 223] width 11 height 11
radio input "true"
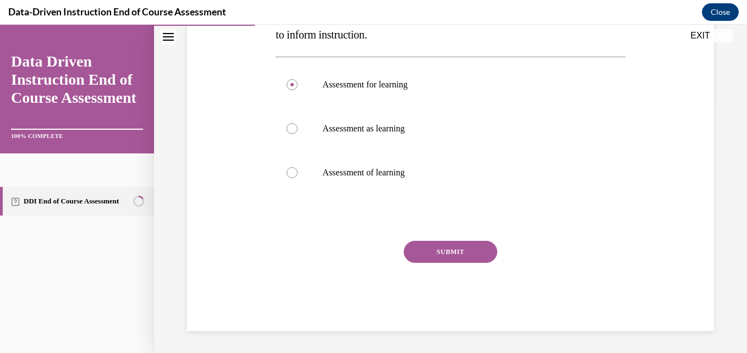
click at [480, 259] on button "SUBMIT" at bounding box center [450, 252] width 93 height 22
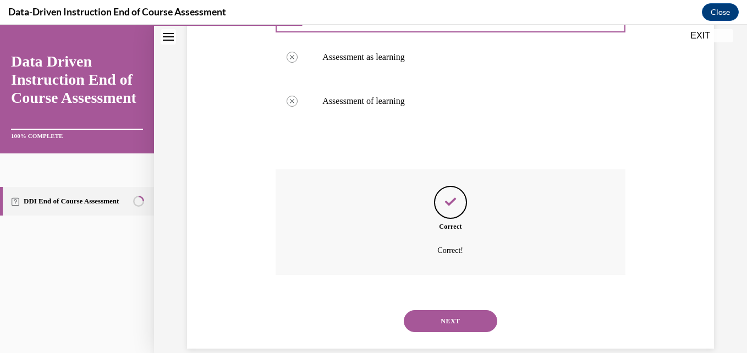
scroll to position [338, 0]
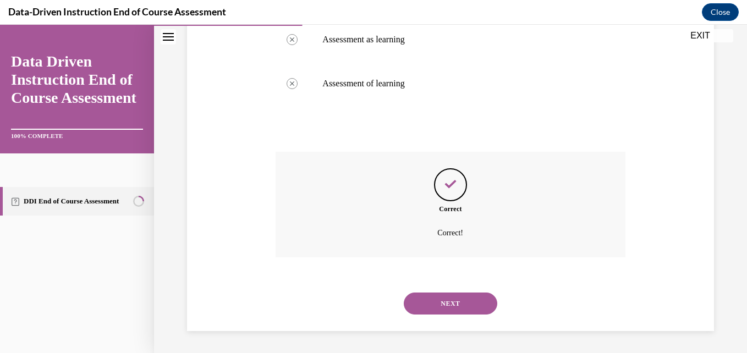
click at [443, 294] on button "NEXT" at bounding box center [450, 304] width 93 height 22
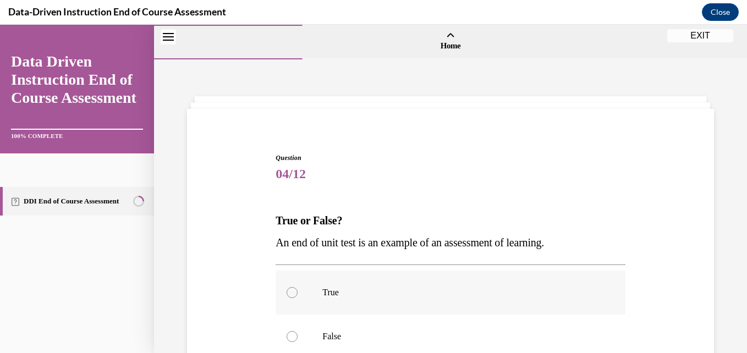
scroll to position [164, 0]
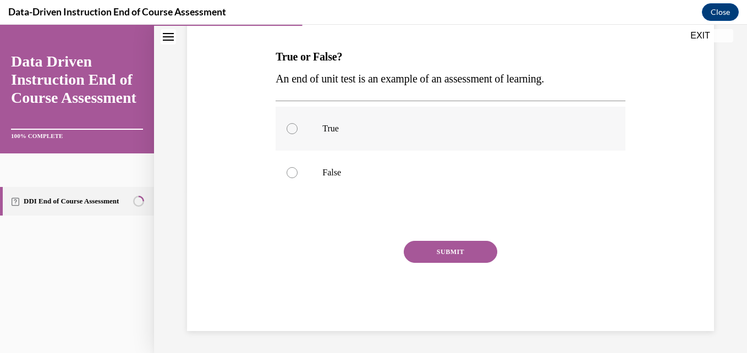
click at [397, 130] on p "True" at bounding box center [459, 128] width 275 height 11
click at [298, 130] on input "True" at bounding box center [292, 128] width 11 height 11
radio input "true"
click at [430, 261] on button "SUBMIT" at bounding box center [450, 252] width 93 height 22
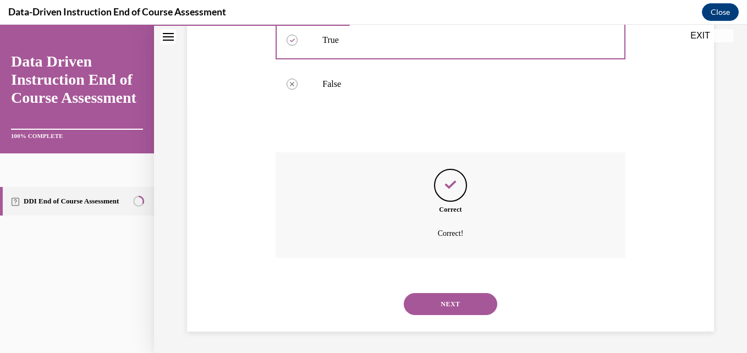
scroll to position [253, 0]
click at [456, 305] on button "NEXT" at bounding box center [450, 304] width 93 height 22
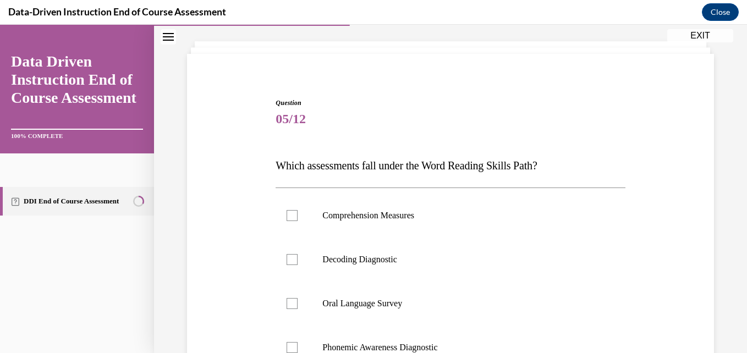
scroll to position [110, 0]
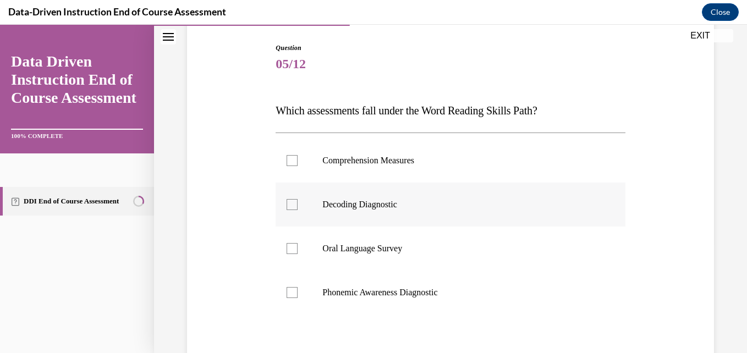
drag, startPoint x: 354, startPoint y: 201, endPoint x: 355, endPoint y: 207, distance: 6.1
click at [355, 206] on p "Decoding Diagnostic" at bounding box center [459, 204] width 275 height 11
click at [298, 206] on input "Decoding Diagnostic" at bounding box center [292, 204] width 11 height 11
checkbox input "true"
click at [378, 297] on p "Phonemic Awareness Diagnostic" at bounding box center [459, 292] width 275 height 11
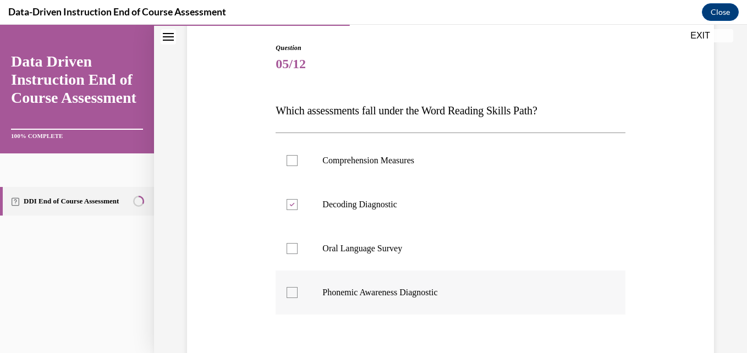
click at [298, 297] on input "Phonemic Awareness Diagnostic" at bounding box center [292, 292] width 11 height 11
checkbox input "true"
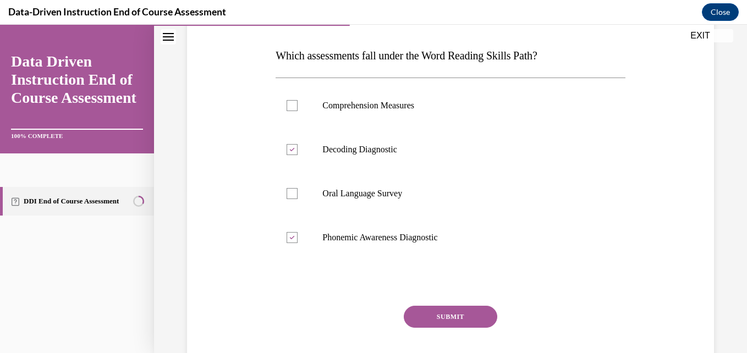
click at [426, 319] on button "SUBMIT" at bounding box center [450, 317] width 93 height 22
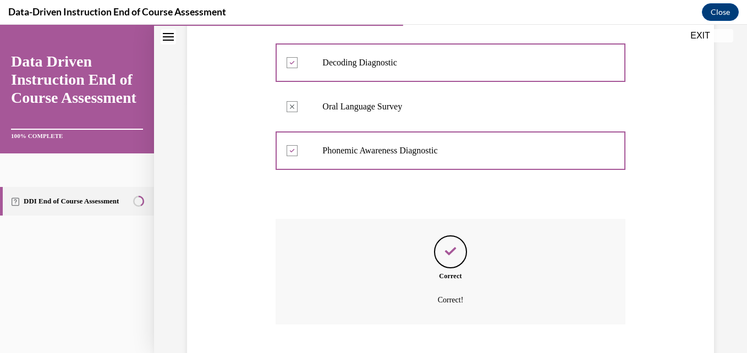
scroll to position [319, 0]
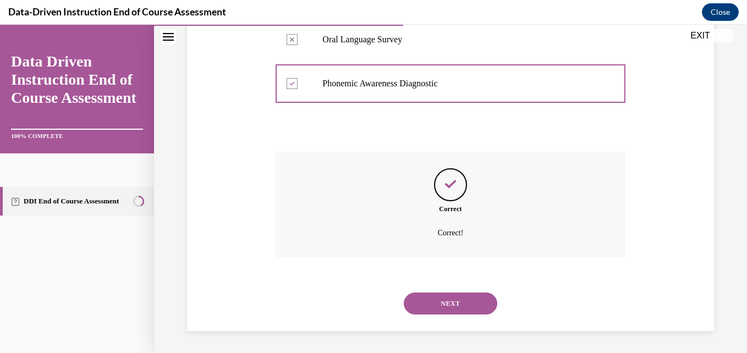
click at [426, 308] on button "NEXT" at bounding box center [450, 304] width 93 height 22
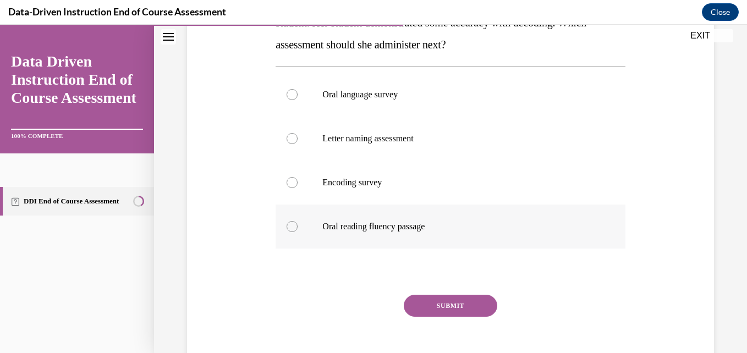
scroll to position [110, 0]
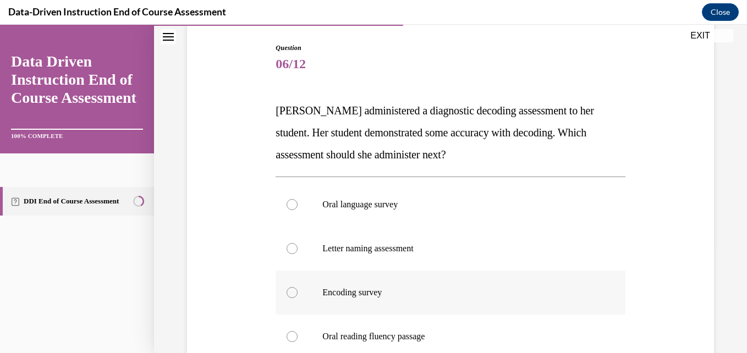
click at [416, 294] on p "Encoding survey" at bounding box center [459, 292] width 275 height 11
click at [298, 294] on input "Encoding survey" at bounding box center [292, 292] width 11 height 11
radio input "true"
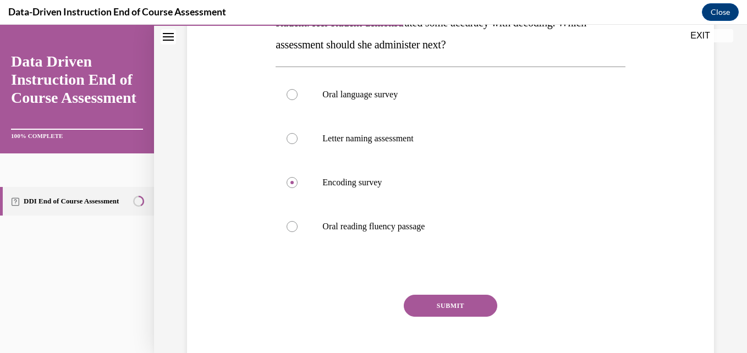
click at [434, 307] on button "SUBMIT" at bounding box center [450, 306] width 93 height 22
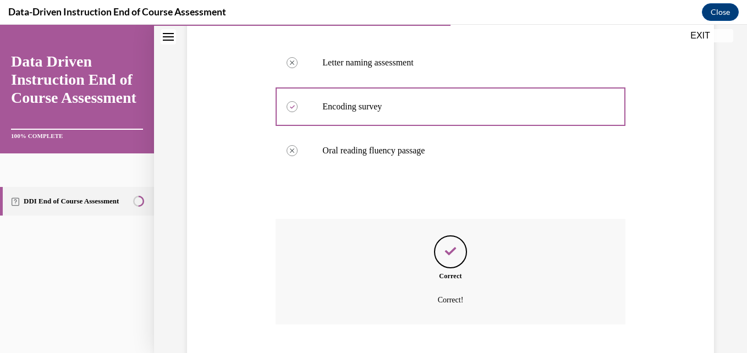
scroll to position [363, 0]
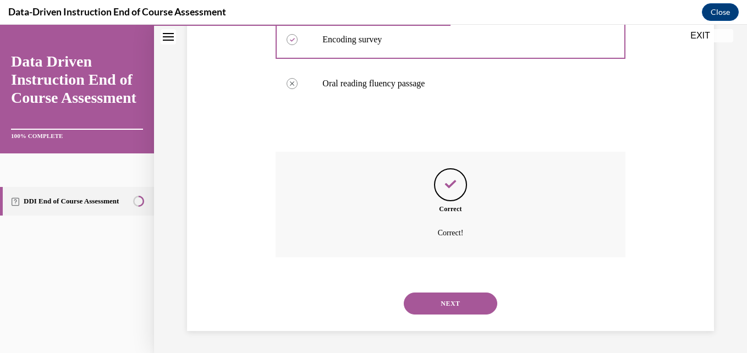
click at [434, 309] on button "NEXT" at bounding box center [450, 304] width 93 height 22
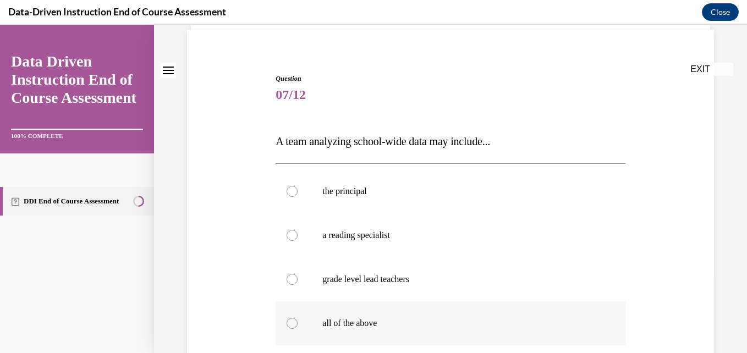
scroll to position [165, 0]
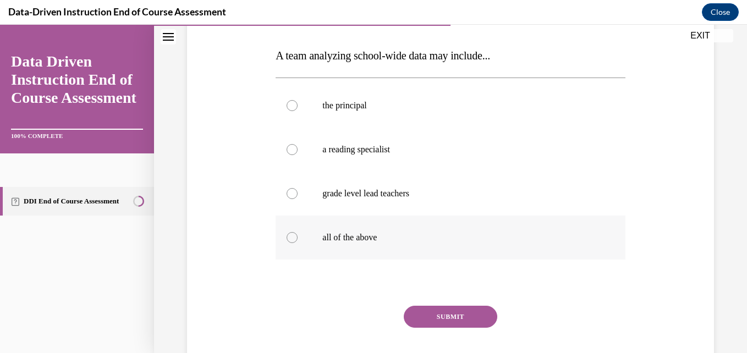
click at [433, 222] on label "all of the above" at bounding box center [450, 238] width 349 height 44
click at [298, 232] on input "all of the above" at bounding box center [292, 237] width 11 height 11
radio input "true"
click at [454, 318] on button "SUBMIT" at bounding box center [450, 317] width 93 height 22
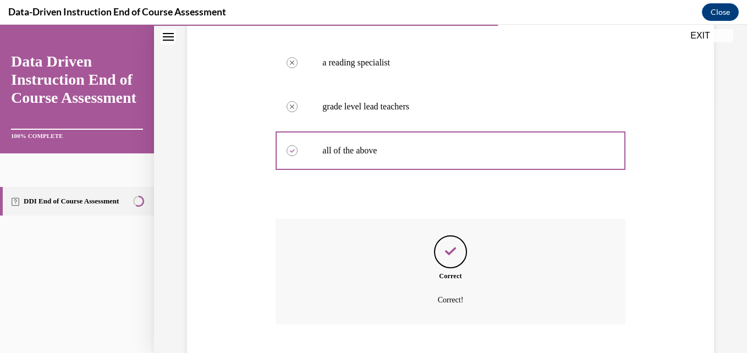
scroll to position [319, 0]
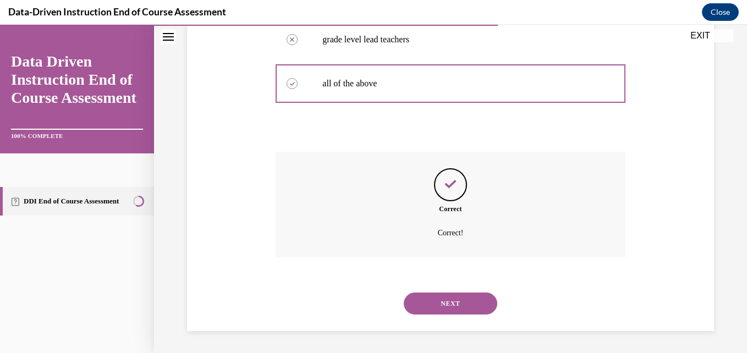
click at [454, 318] on div "NEXT" at bounding box center [450, 304] width 349 height 44
click at [452, 312] on button "NEXT" at bounding box center [450, 304] width 93 height 22
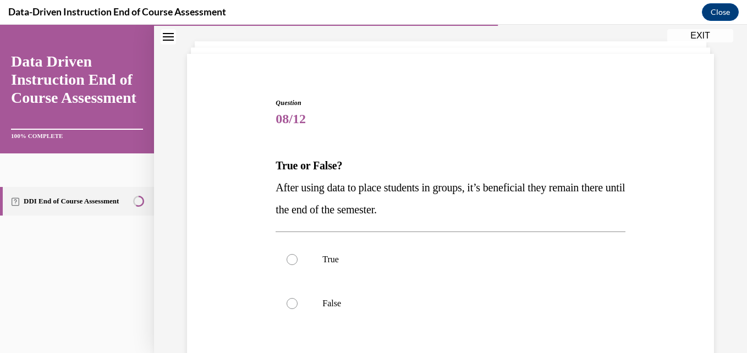
scroll to position [110, 0]
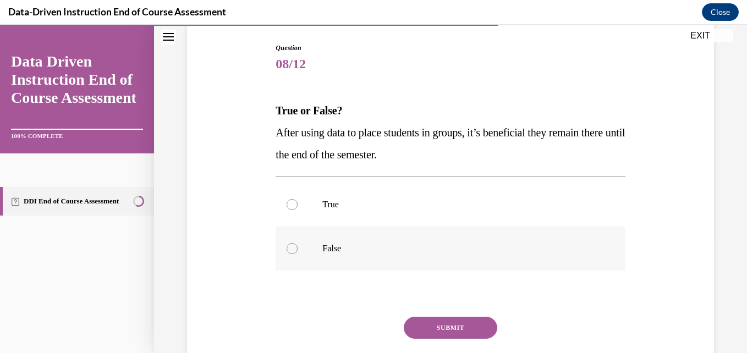
drag, startPoint x: 355, startPoint y: 257, endPoint x: 362, endPoint y: 267, distance: 11.9
click at [355, 259] on label "False" at bounding box center [450, 249] width 349 height 44
click at [298, 254] on input "False" at bounding box center [292, 248] width 11 height 11
radio input "true"
click at [446, 323] on button "SUBMIT" at bounding box center [450, 328] width 93 height 22
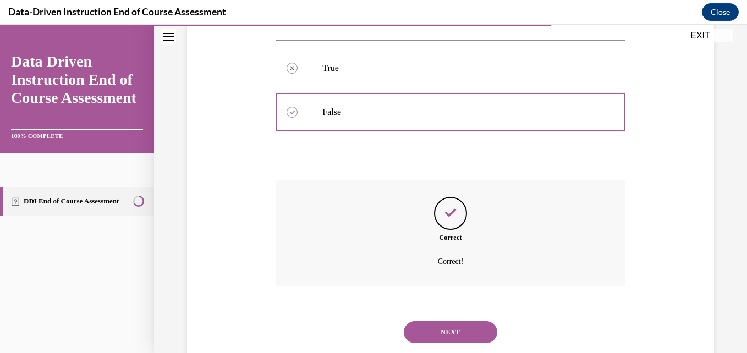
scroll to position [275, 0]
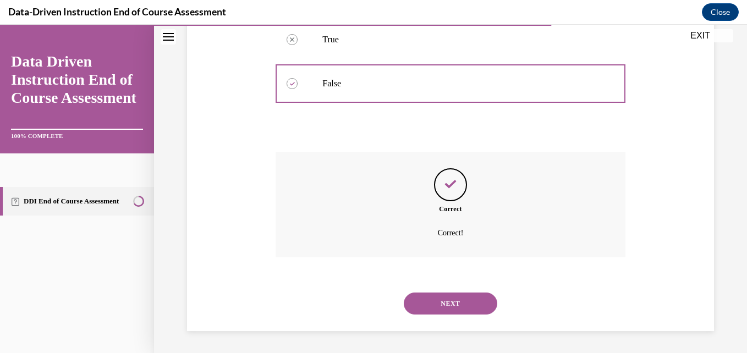
click at [448, 316] on div "NEXT" at bounding box center [450, 304] width 349 height 44
click at [445, 303] on button "NEXT" at bounding box center [450, 304] width 93 height 22
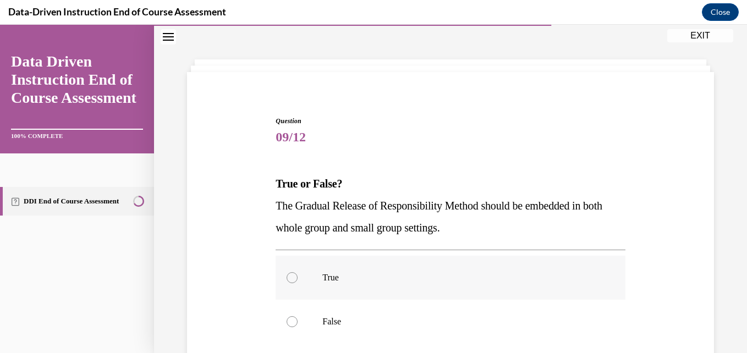
scroll to position [55, 0]
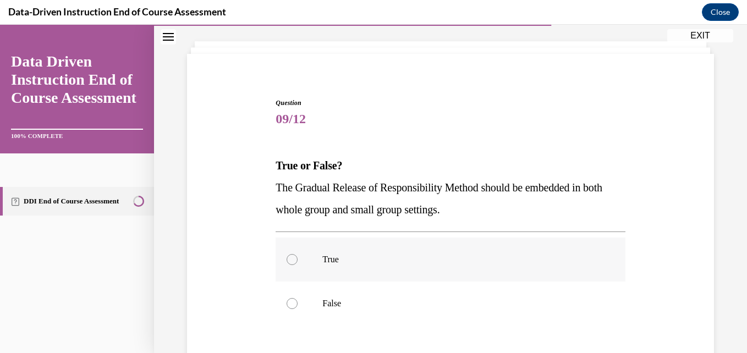
click at [419, 255] on p "True" at bounding box center [459, 259] width 275 height 11
click at [298, 255] on input "True" at bounding box center [292, 259] width 11 height 11
radio input "true"
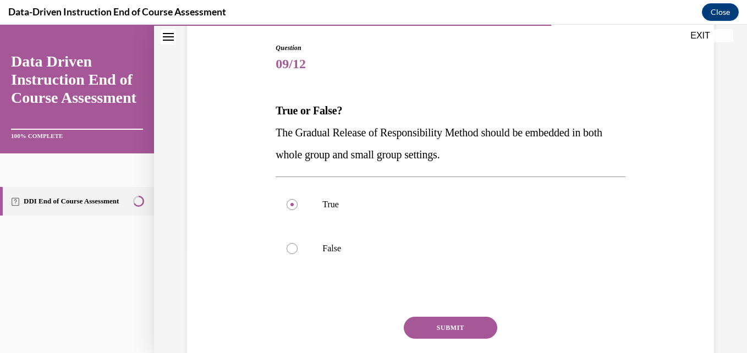
click at [449, 320] on button "SUBMIT" at bounding box center [450, 328] width 93 height 22
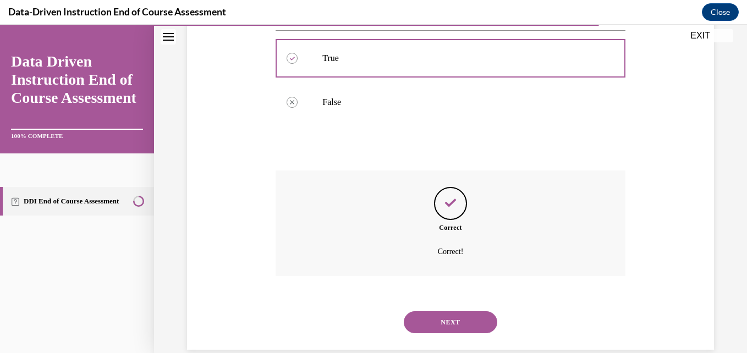
scroll to position [275, 0]
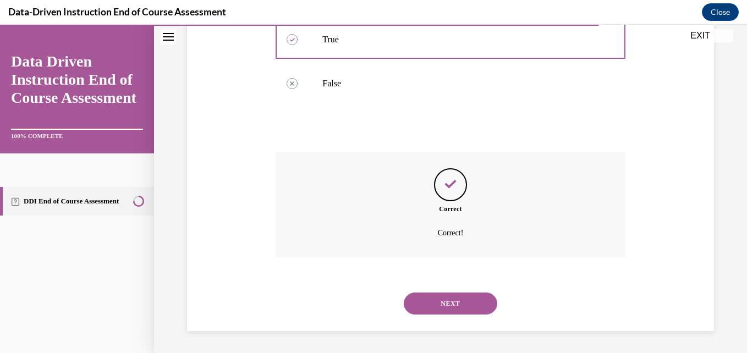
click at [448, 315] on div "NEXT" at bounding box center [450, 304] width 349 height 44
click at [448, 307] on button "NEXT" at bounding box center [450, 304] width 93 height 22
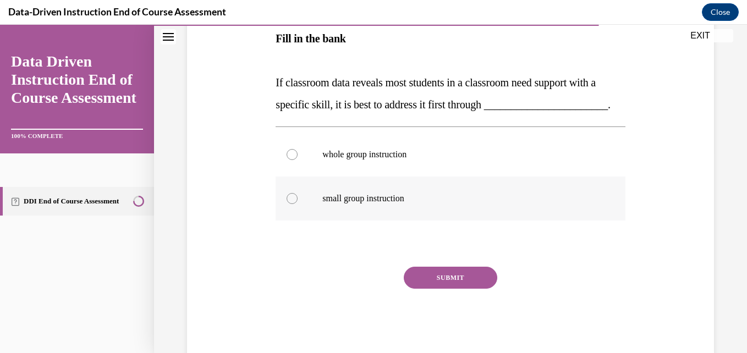
scroll to position [202, 0]
click at [410, 200] on label "small group instruction" at bounding box center [450, 197] width 349 height 44
click at [298, 200] on input "small group instruction" at bounding box center [292, 197] width 11 height 11
radio input "true"
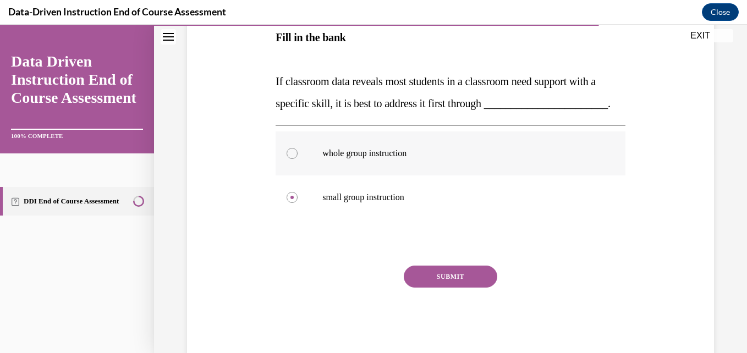
click at [404, 168] on label "whole group instruction" at bounding box center [450, 153] width 349 height 44
click at [298, 159] on input "whole group instruction" at bounding box center [292, 153] width 11 height 11
radio input "true"
click at [427, 288] on button "SUBMIT" at bounding box center [450, 277] width 93 height 22
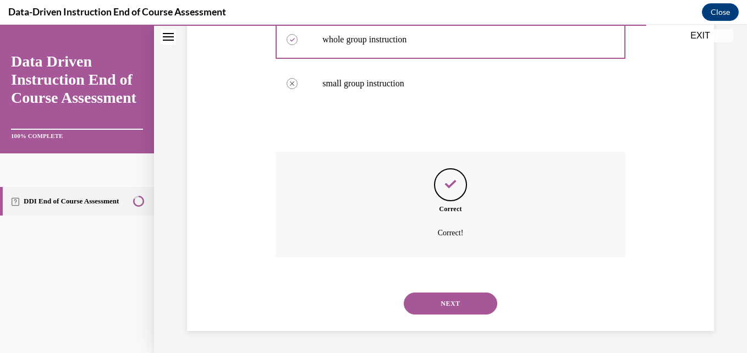
scroll to position [338, 0]
click at [454, 301] on button "NEXT" at bounding box center [450, 304] width 93 height 22
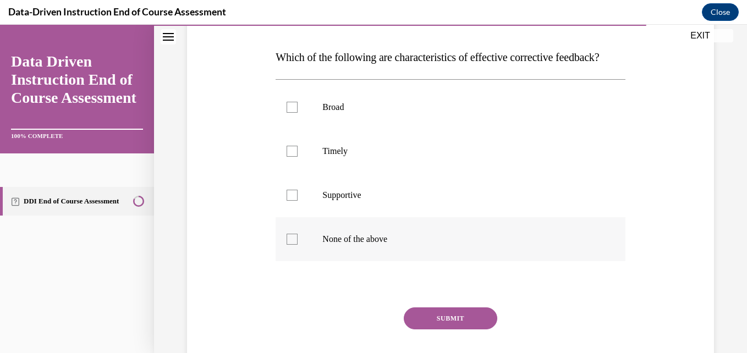
scroll to position [165, 0]
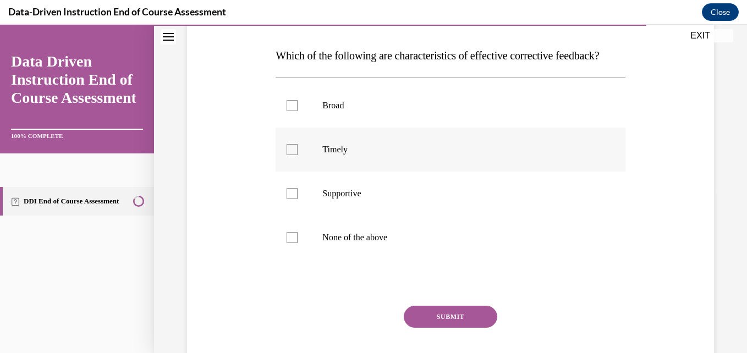
click at [386, 155] on p "Timely" at bounding box center [459, 149] width 275 height 11
click at [298, 155] on input "Timely" at bounding box center [292, 149] width 11 height 11
checkbox input "true"
click at [386, 199] on p "Supportive" at bounding box center [459, 193] width 275 height 11
click at [298, 199] on input "Supportive" at bounding box center [292, 193] width 11 height 11
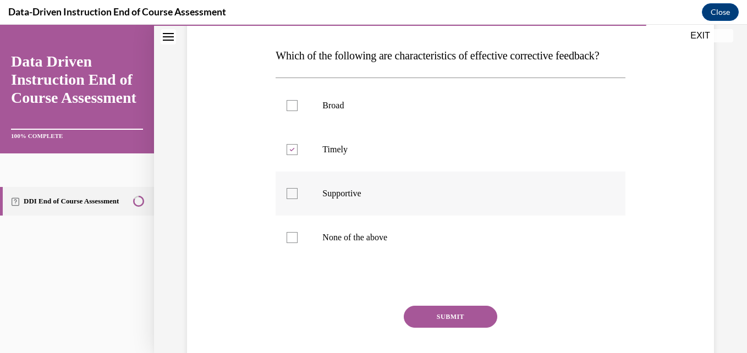
checkbox input "true"
click at [431, 322] on div "Question 11/12 Which of the following are characteristics of effective correcti…" at bounding box center [450, 192] width 349 height 408
click at [441, 328] on button "SUBMIT" at bounding box center [450, 317] width 93 height 22
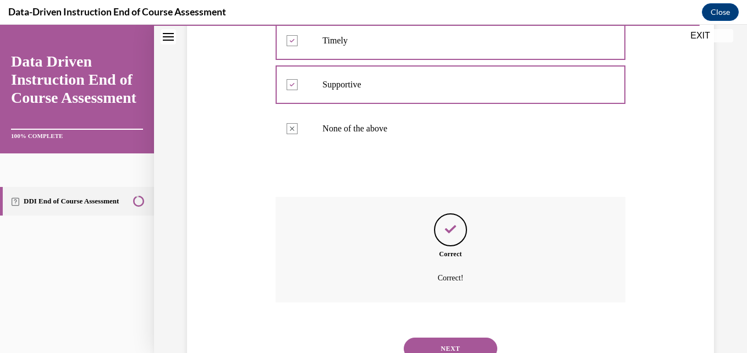
scroll to position [341, 0]
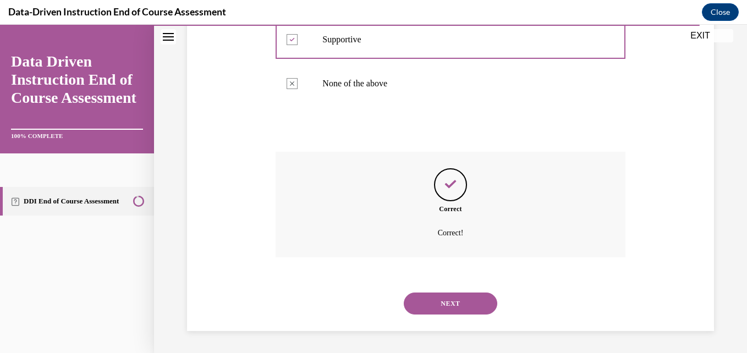
click at [440, 296] on button "NEXT" at bounding box center [450, 304] width 93 height 22
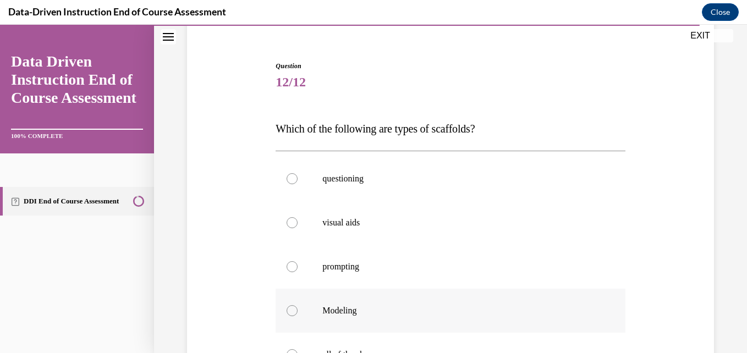
scroll to position [110, 0]
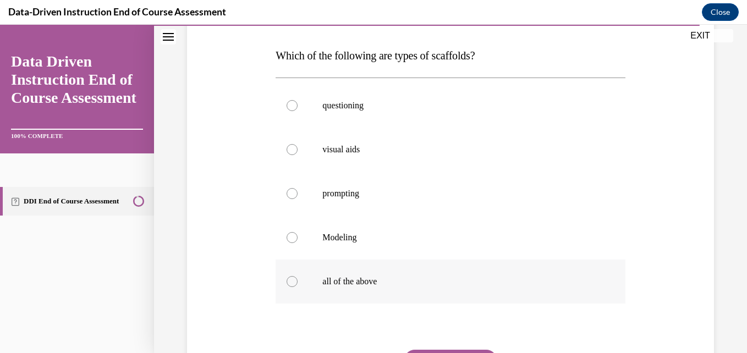
click at [430, 283] on p "all of the above" at bounding box center [459, 281] width 275 height 11
click at [298, 283] on input "all of the above" at bounding box center [292, 281] width 11 height 11
radio input "true"
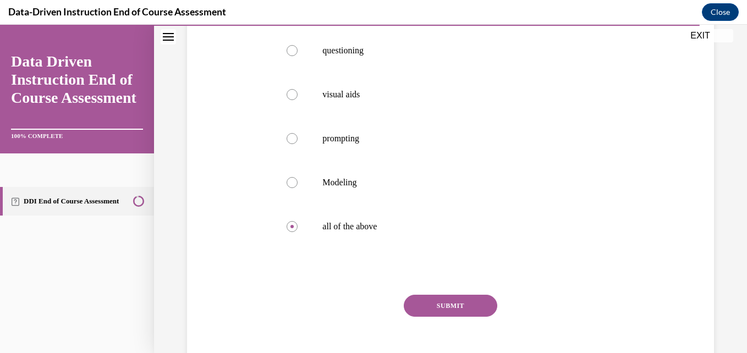
click at [442, 313] on button "SUBMIT" at bounding box center [450, 306] width 93 height 22
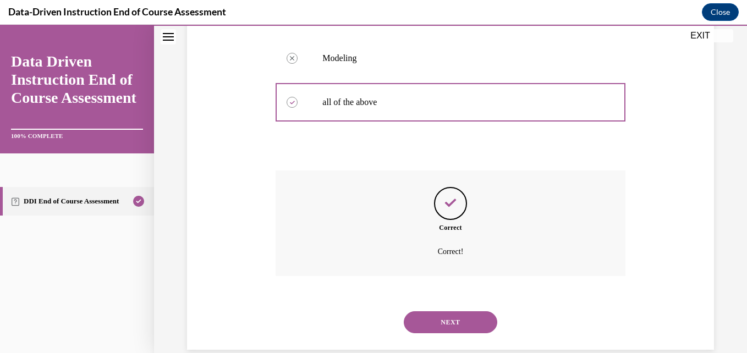
scroll to position [363, 0]
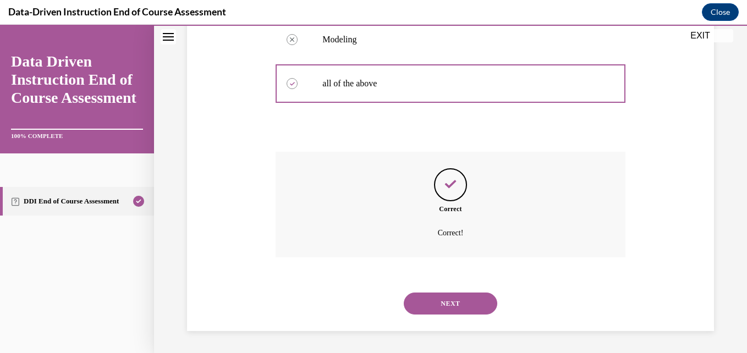
click at [449, 305] on button "NEXT" at bounding box center [450, 304] width 93 height 22
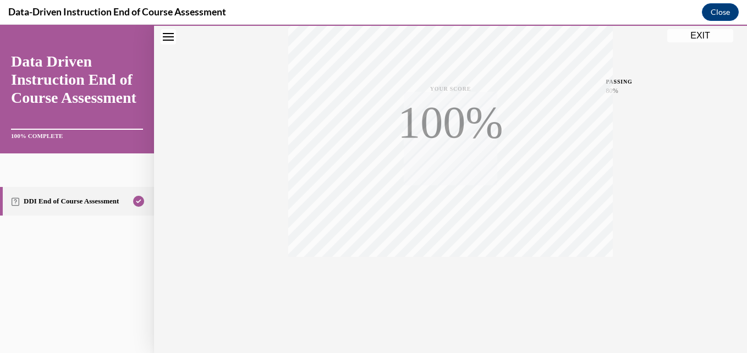
scroll to position [235, 0]
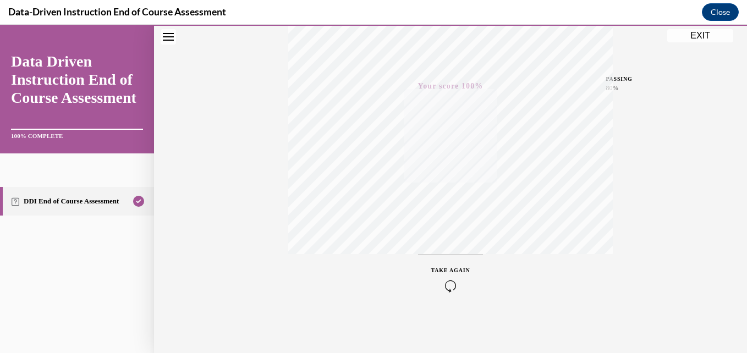
click at [723, 36] on button "EXIT" at bounding box center [700, 35] width 66 height 13
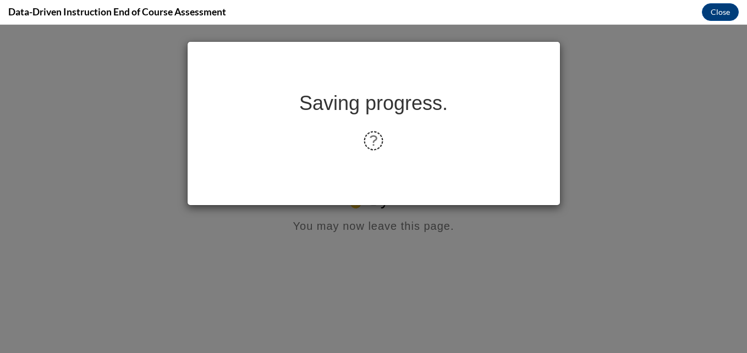
scroll to position [0, 0]
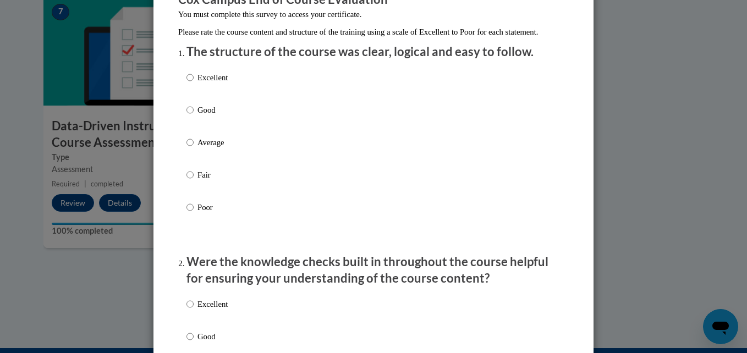
click at [210, 84] on p "Excellent" at bounding box center [212, 77] width 30 height 12
click at [194, 84] on input "Excellent" at bounding box center [189, 77] width 7 height 12
radio input "true"
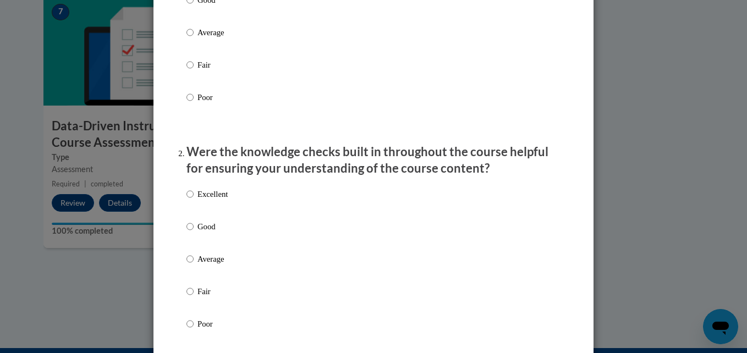
click at [221, 200] on p "Excellent" at bounding box center [212, 194] width 30 height 12
click at [194, 200] on input "Excellent" at bounding box center [189, 194] width 7 height 12
radio input "true"
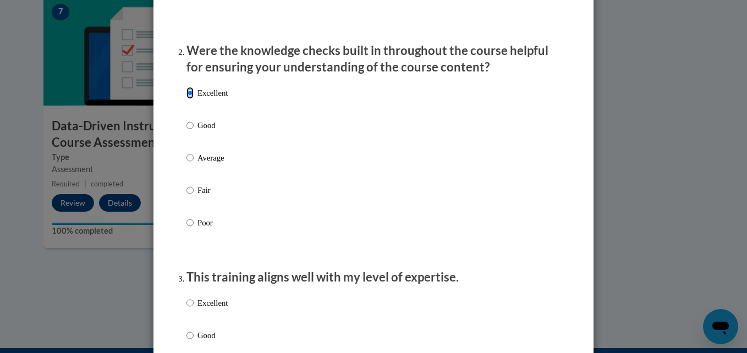
scroll to position [495, 0]
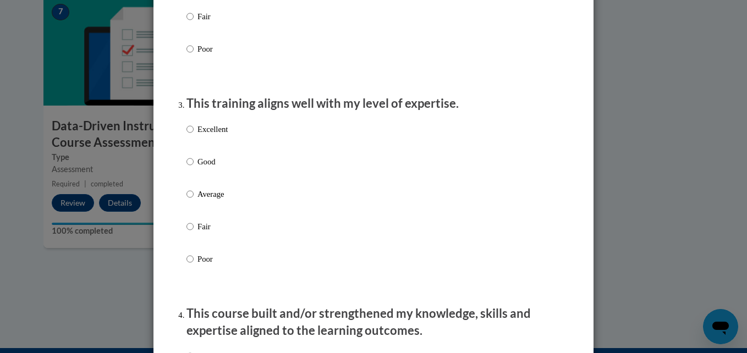
click at [207, 135] on p "Excellent" at bounding box center [212, 129] width 30 height 12
click at [194, 135] on input "Excellent" at bounding box center [189, 129] width 7 height 12
radio input "true"
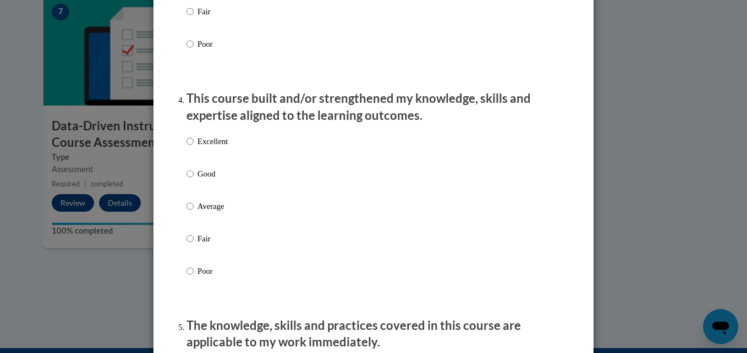
scroll to position [715, 0]
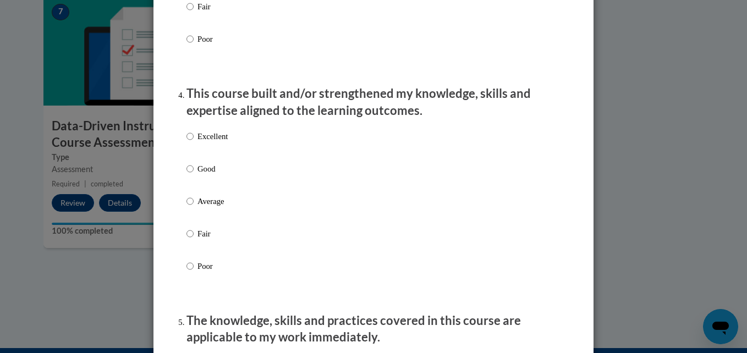
click at [217, 142] on p "Excellent" at bounding box center [212, 136] width 30 height 12
click at [194, 142] on input "Excellent" at bounding box center [189, 136] width 7 height 12
radio input "true"
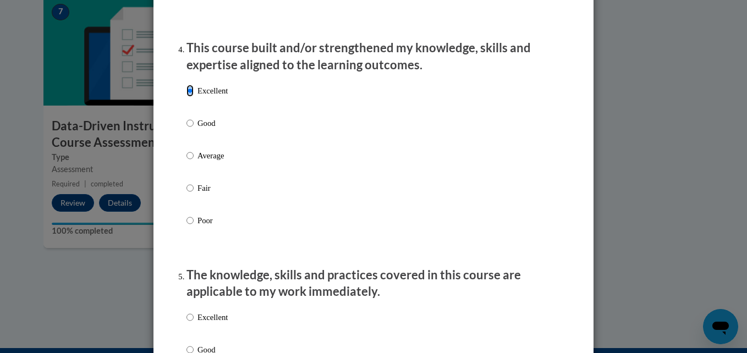
scroll to position [825, 0]
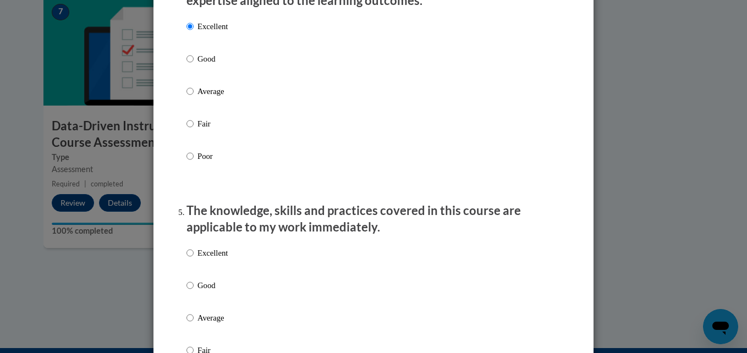
click at [212, 259] on p "Excellent" at bounding box center [212, 253] width 30 height 12
click at [194, 259] on input "Excellent" at bounding box center [189, 253] width 7 height 12
radio input "true"
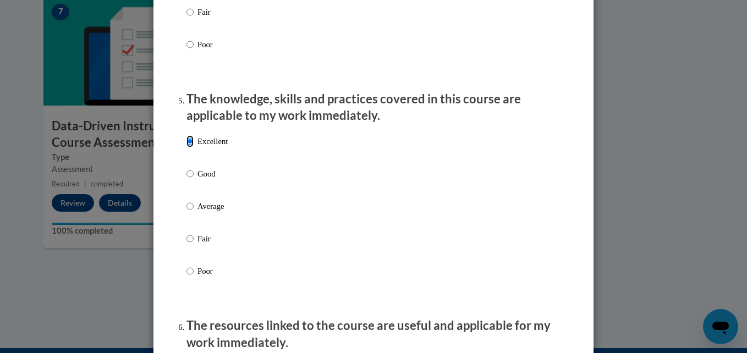
scroll to position [1045, 0]
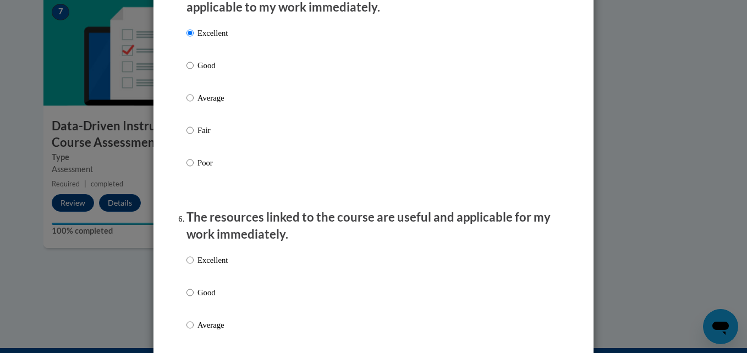
click at [215, 266] on p "Excellent" at bounding box center [212, 260] width 30 height 12
click at [194, 266] on input "Excellent" at bounding box center [189, 260] width 7 height 12
radio input "true"
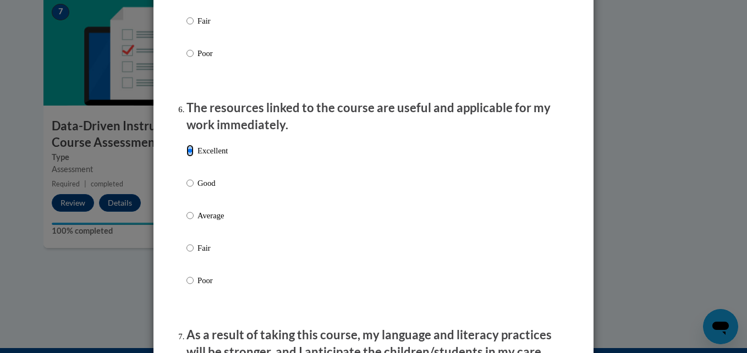
scroll to position [1265, 0]
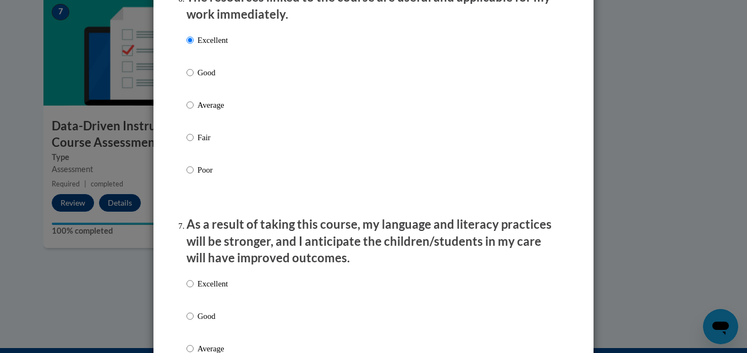
click at [214, 290] on p "Excellent" at bounding box center [212, 284] width 30 height 12
click at [194, 290] on input "Excellent" at bounding box center [189, 284] width 7 height 12
radio input "true"
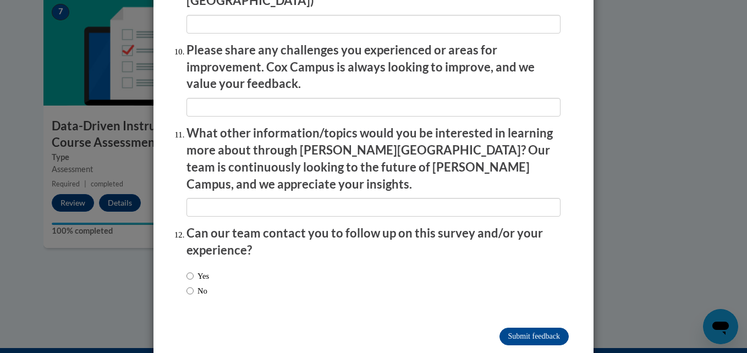
scroll to position [1932, 0]
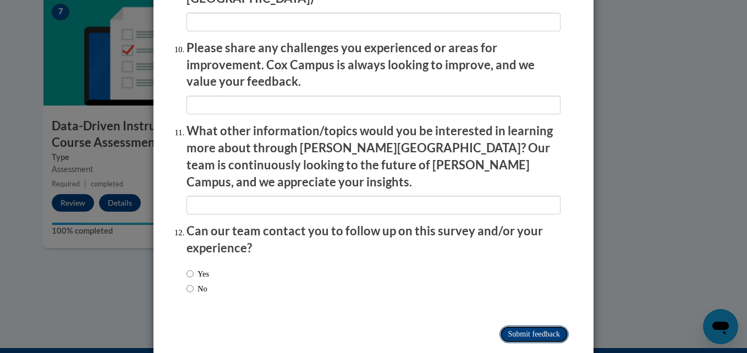
click at [519, 326] on input "Submit feedback" at bounding box center [533, 335] width 69 height 18
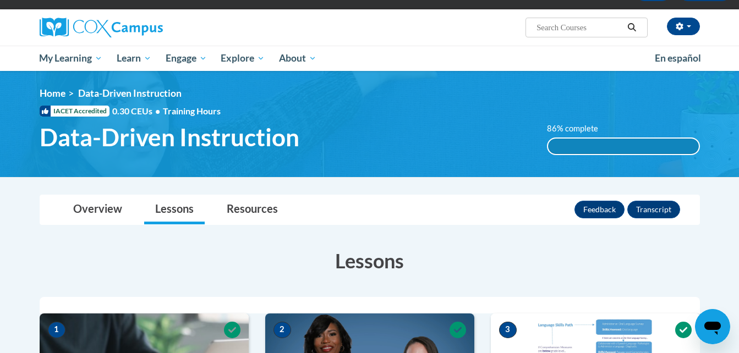
scroll to position [0, 0]
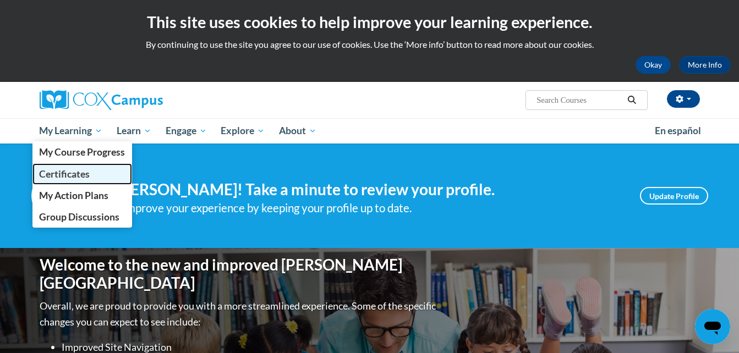
click at [86, 172] on span "Certificates" at bounding box center [64, 174] width 51 height 12
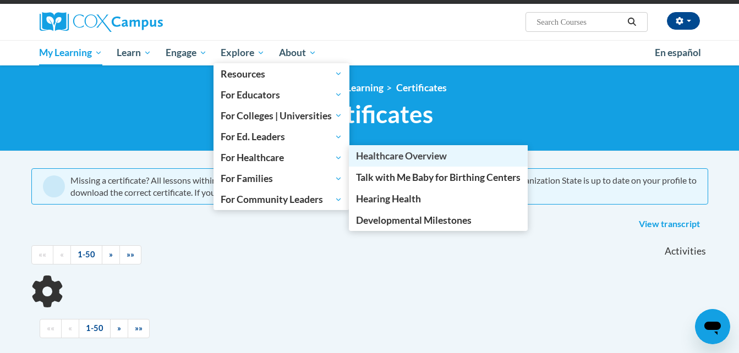
scroll to position [110, 0]
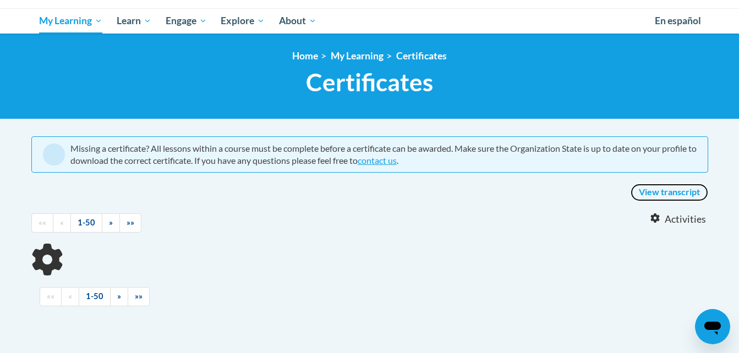
click at [657, 190] on link "View transcript" at bounding box center [669, 193] width 78 height 18
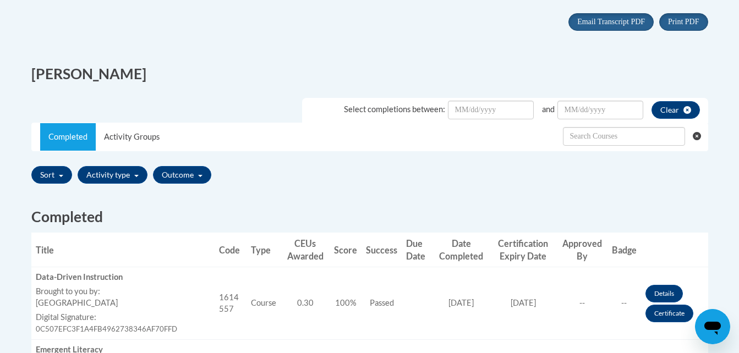
scroll to position [240, 0]
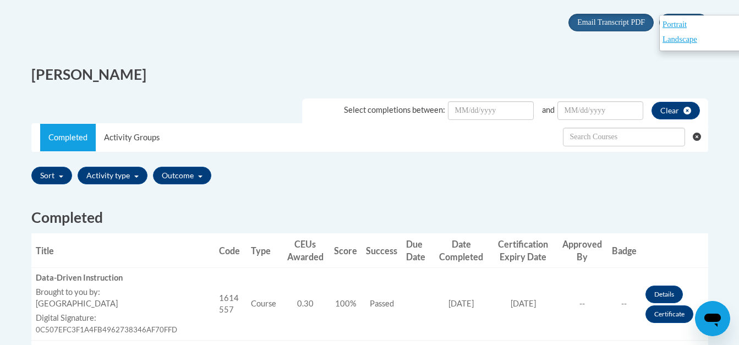
click at [669, 16] on div "Portrait Landscape" at bounding box center [703, 33] width 88 height 36
click at [672, 22] on span "Portrait" at bounding box center [674, 24] width 24 height 9
